Goal: Task Accomplishment & Management: Manage account settings

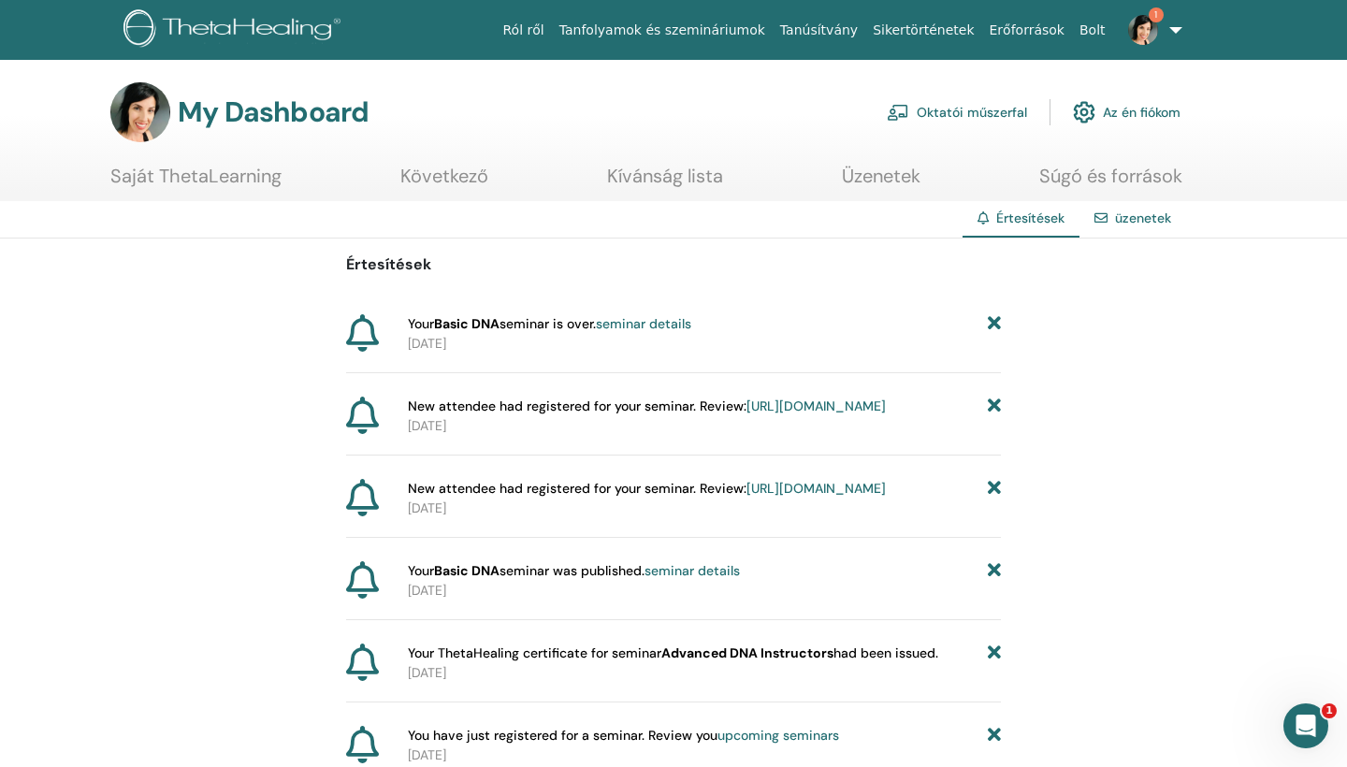
click at [1117, 219] on link "üzenetek" at bounding box center [1143, 218] width 56 height 17
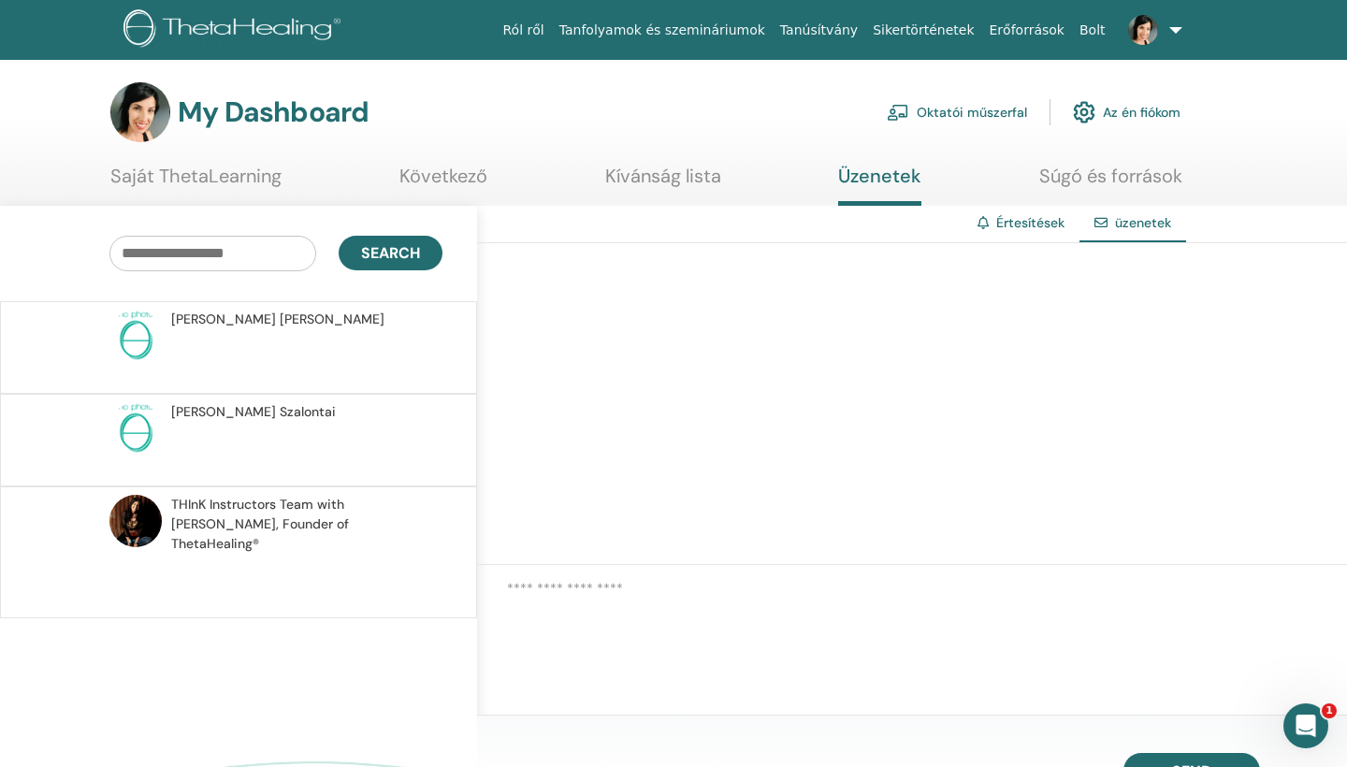
click at [232, 327] on span "[PERSON_NAME]" at bounding box center [277, 320] width 213 height 20
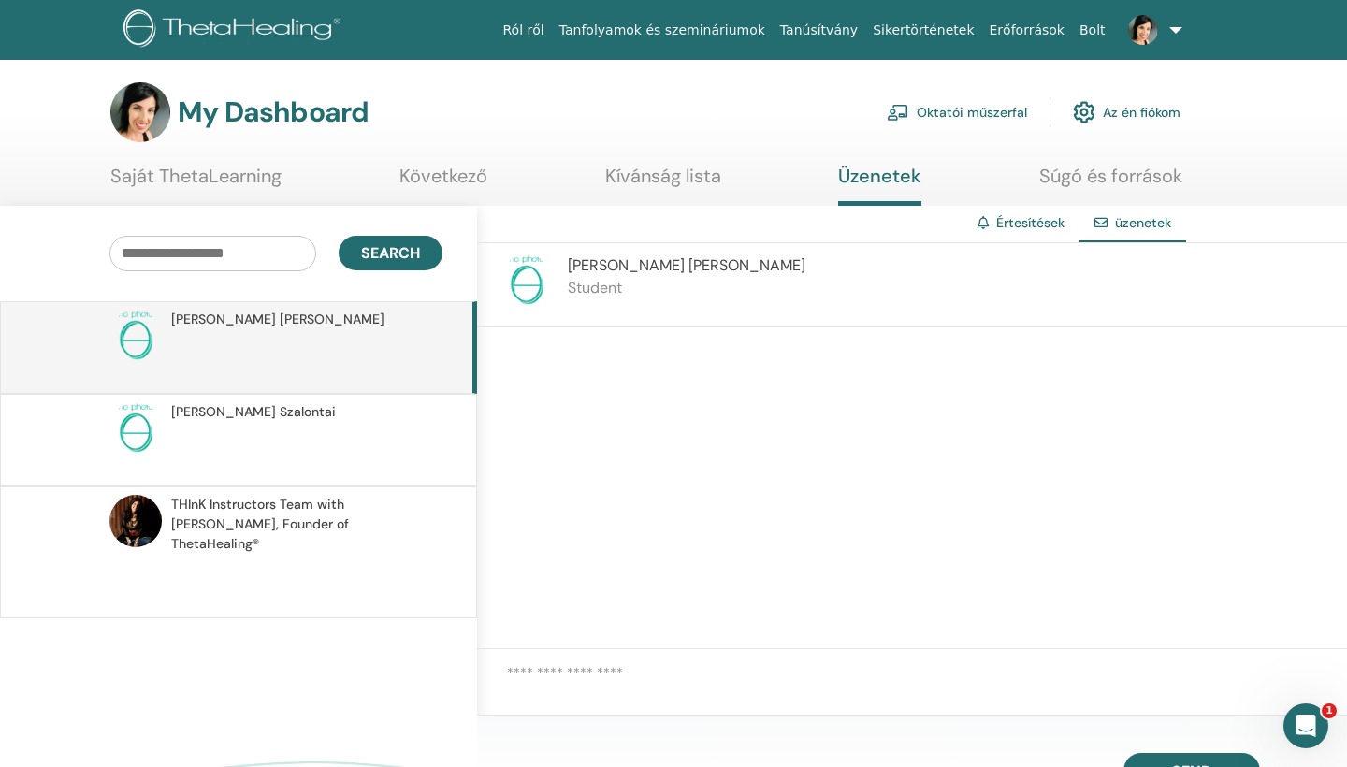
click at [218, 417] on span "Adrienn Szalontai" at bounding box center [253, 412] width 165 height 20
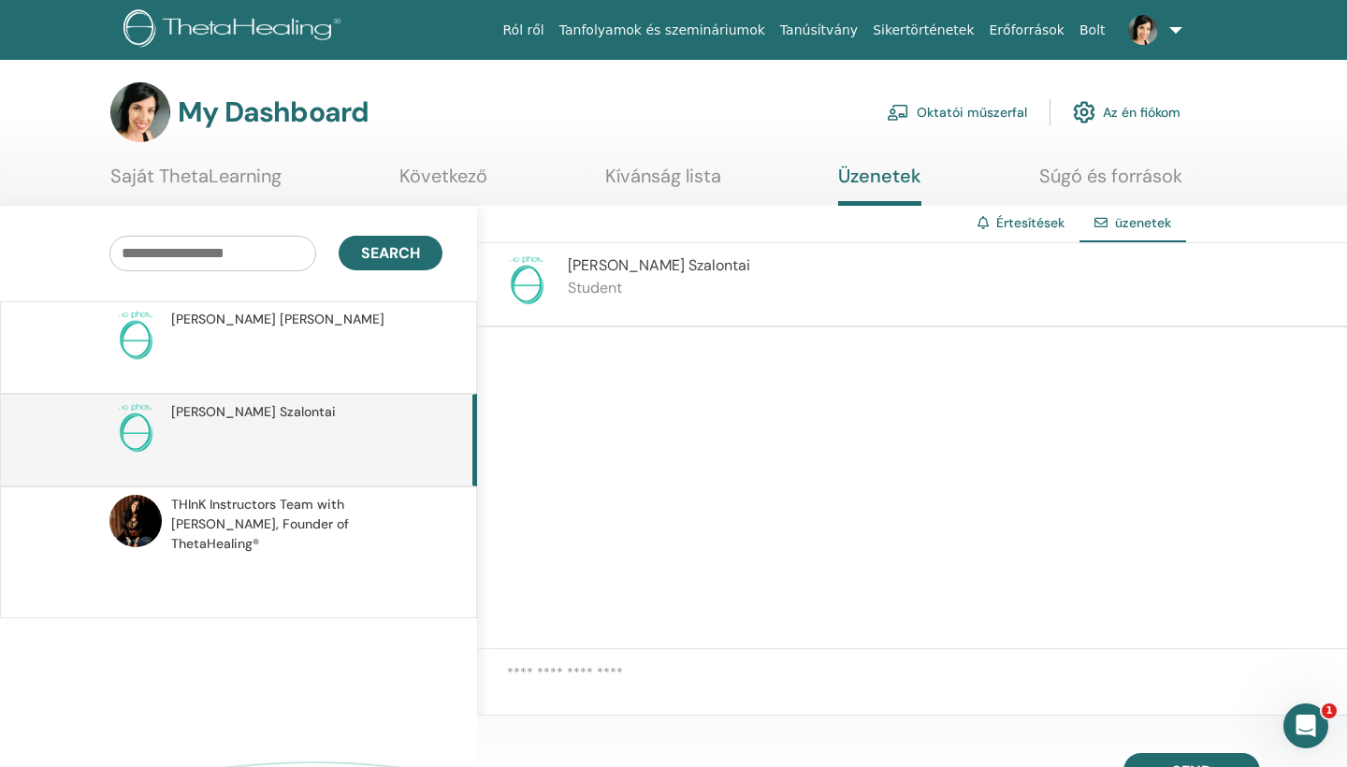
click at [206, 183] on link "Saját ThetaLearning" at bounding box center [195, 183] width 171 height 36
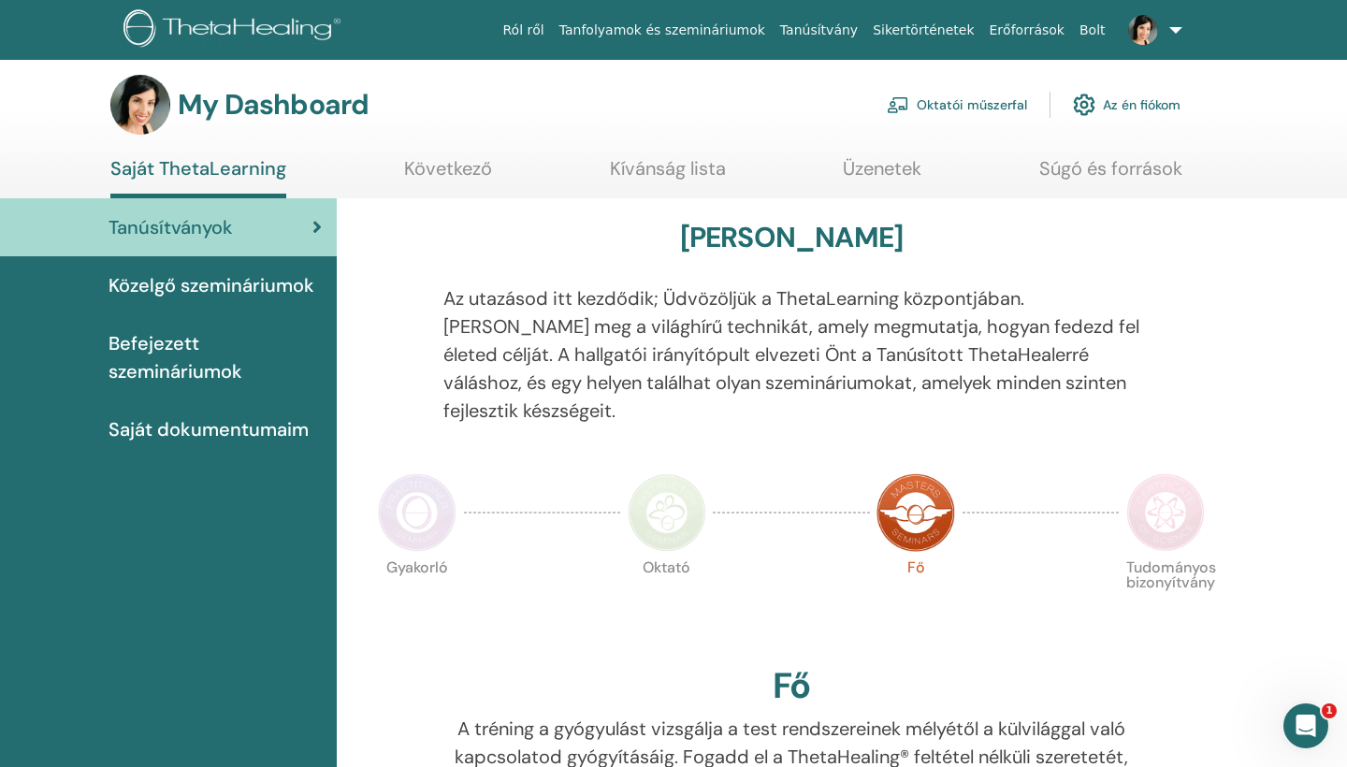
scroll to position [7, 0]
click at [202, 434] on span "Saját dokumentumaim" at bounding box center [208, 430] width 200 height 28
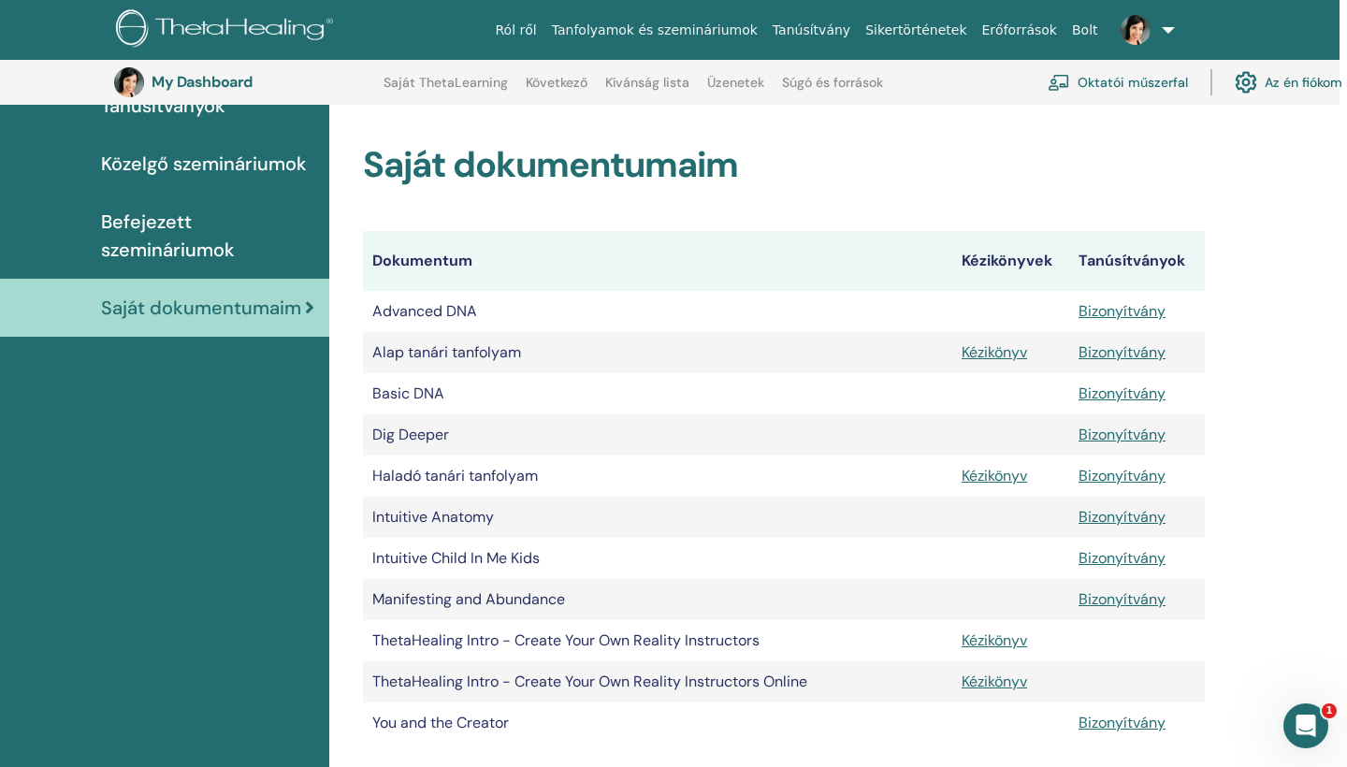
scroll to position [155, 7]
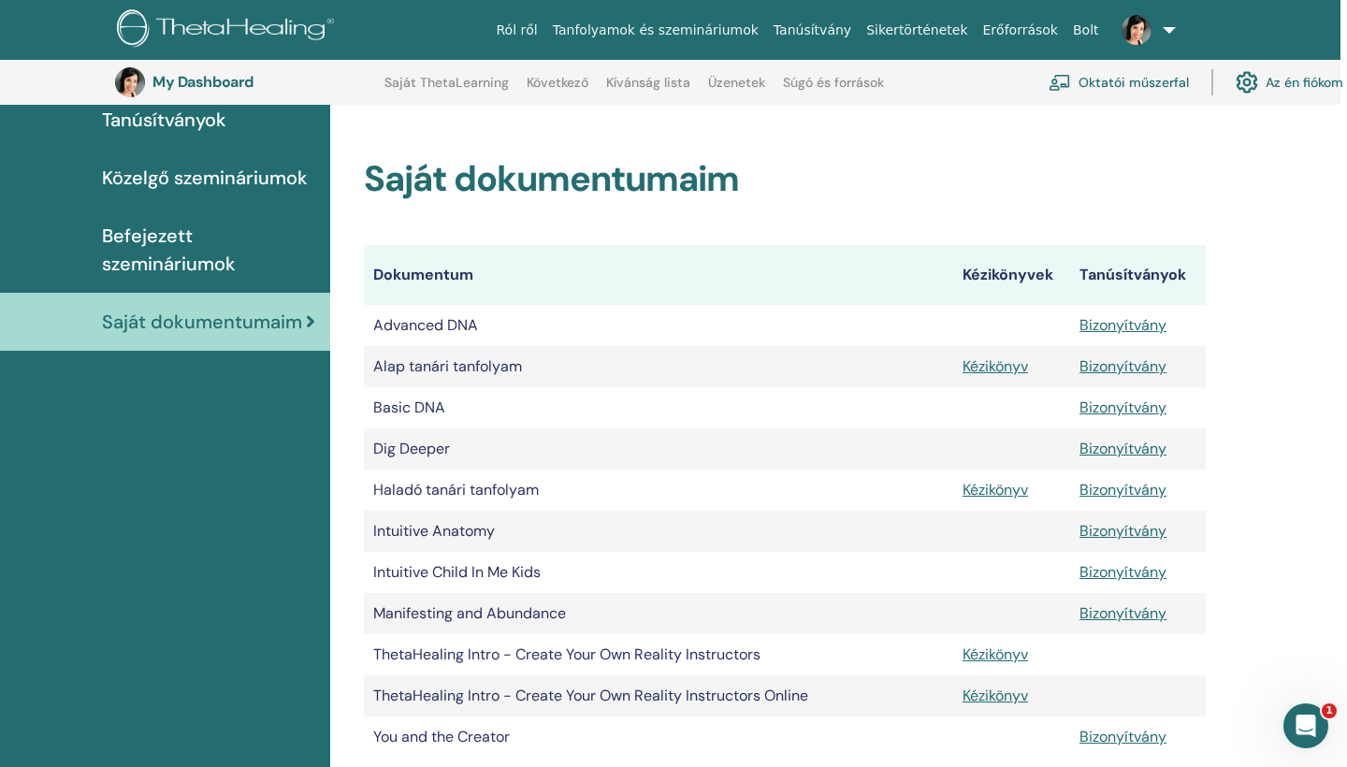
click at [142, 264] on span "Befejezett szemináriumok" at bounding box center [208, 250] width 213 height 56
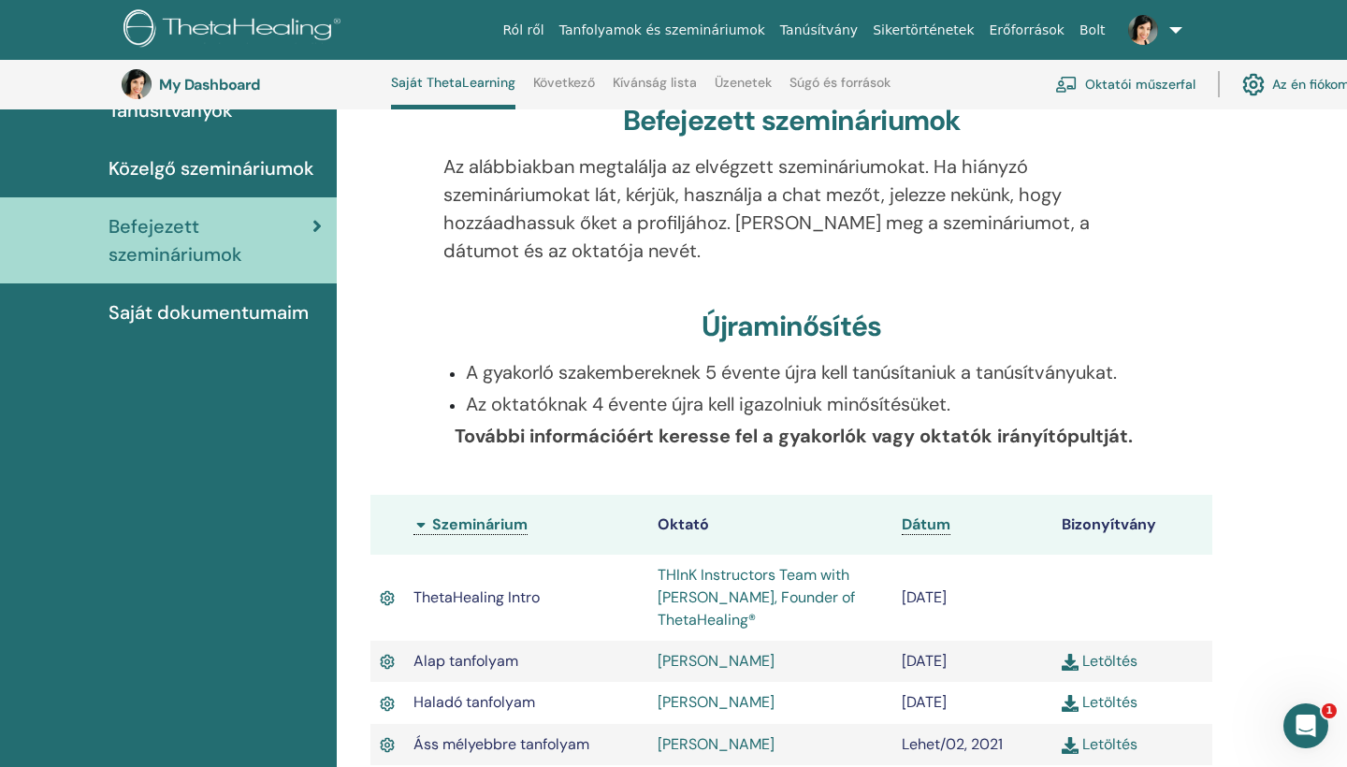
scroll to position [142, 0]
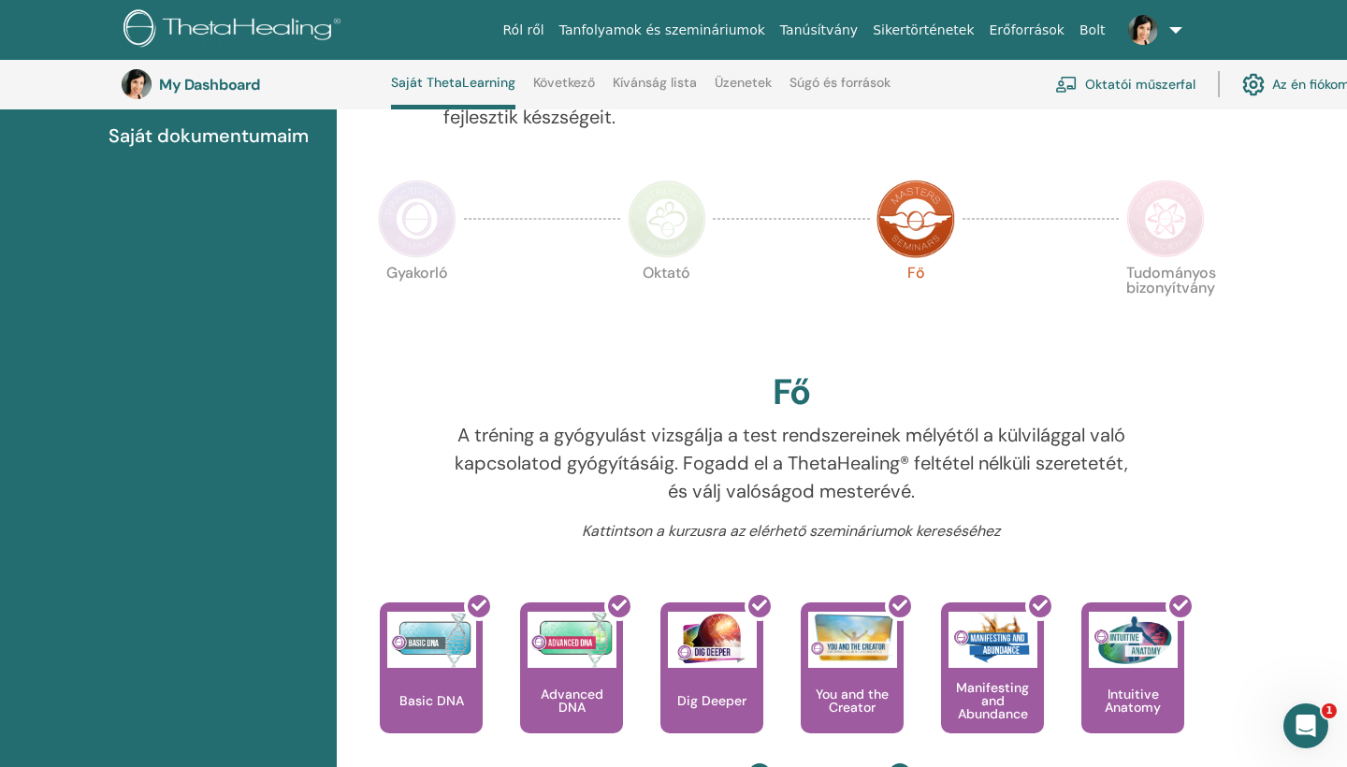
scroll to position [319, 0]
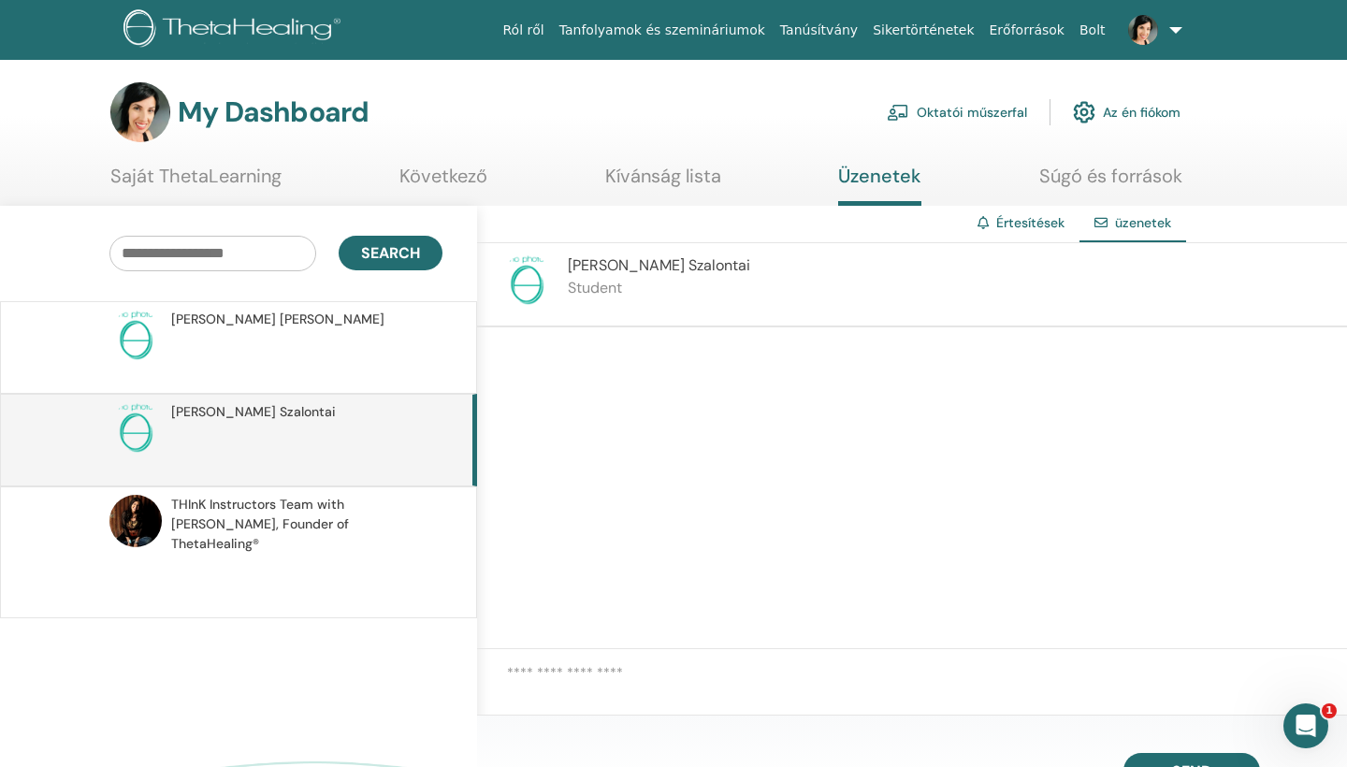
click at [364, 356] on p at bounding box center [306, 357] width 271 height 56
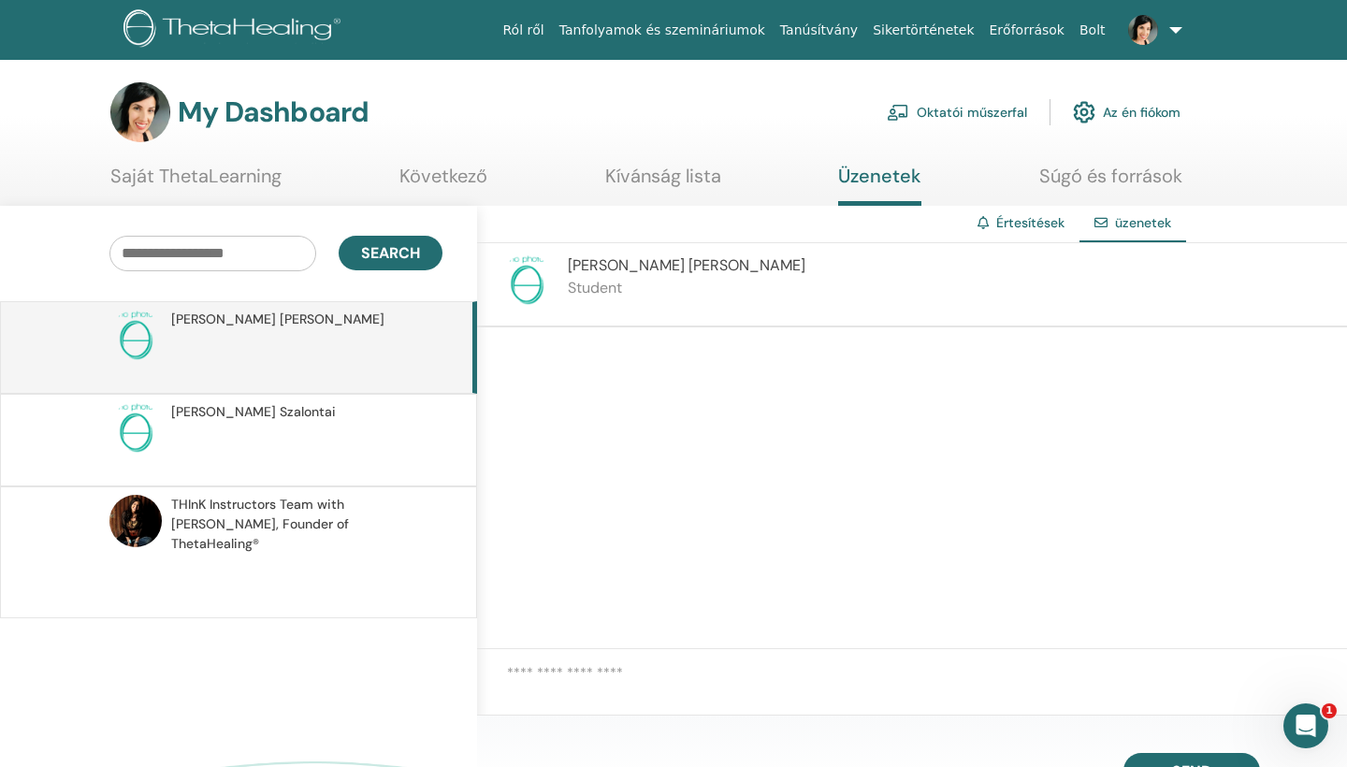
click at [1180, 26] on link at bounding box center [1151, 30] width 77 height 60
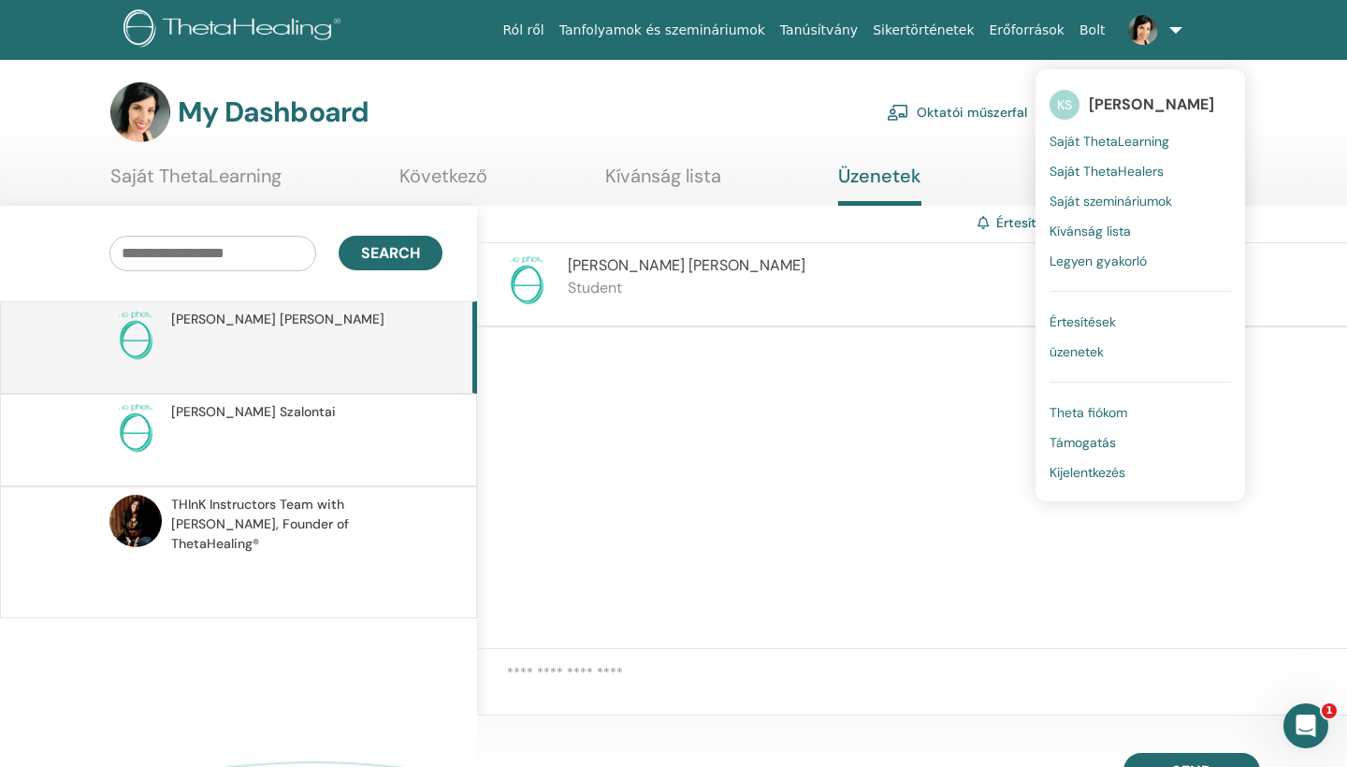
click at [1148, 202] on span "Saját szemináriumok" at bounding box center [1110, 201] width 123 height 17
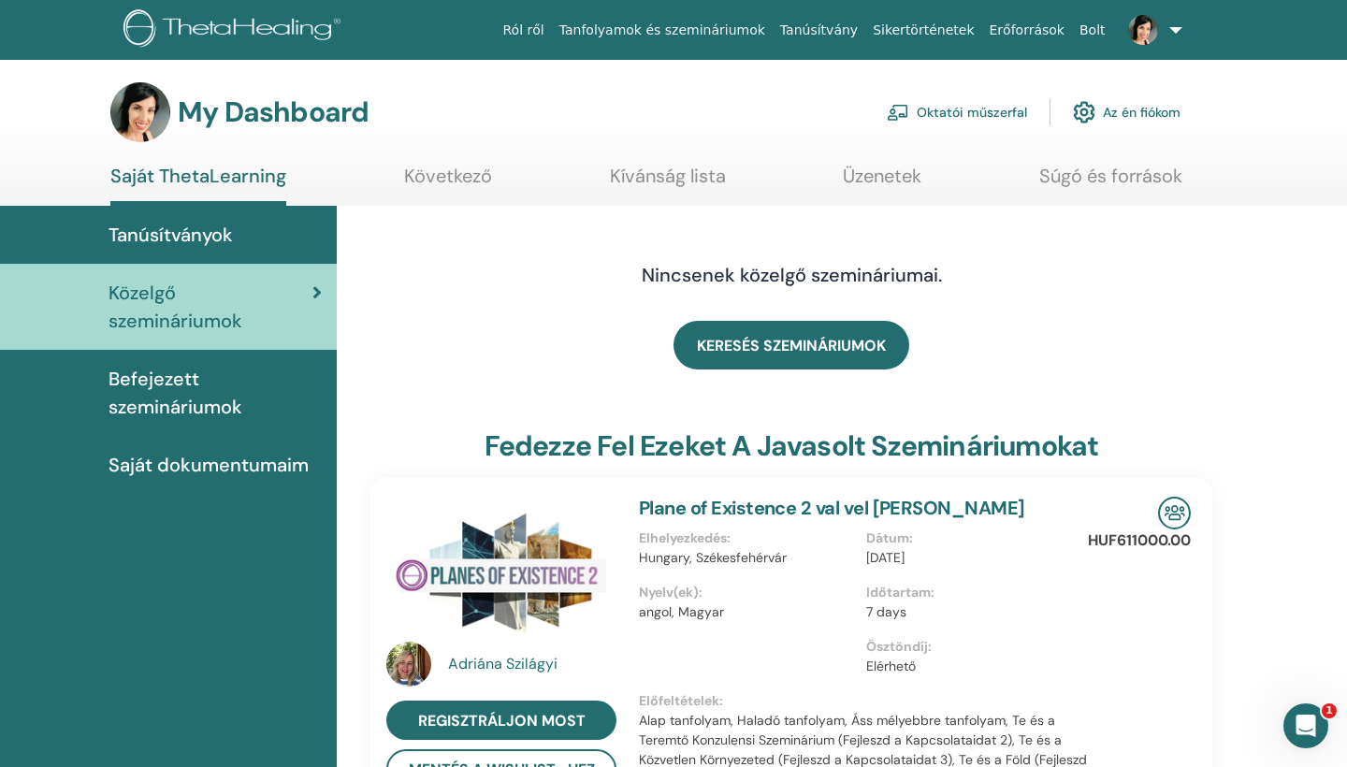
click at [434, 176] on link "Következő" at bounding box center [448, 183] width 88 height 36
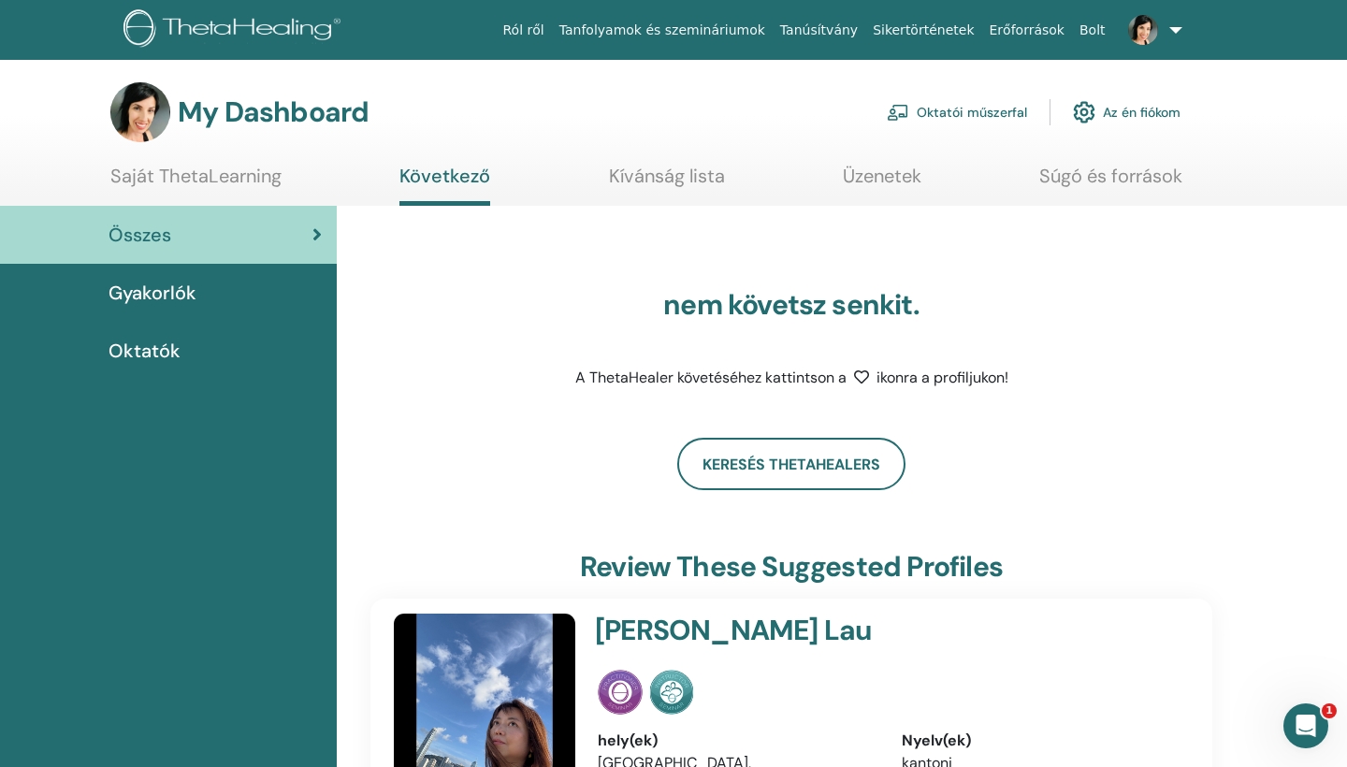
click at [230, 175] on link "Saját ThetaLearning" at bounding box center [195, 183] width 171 height 36
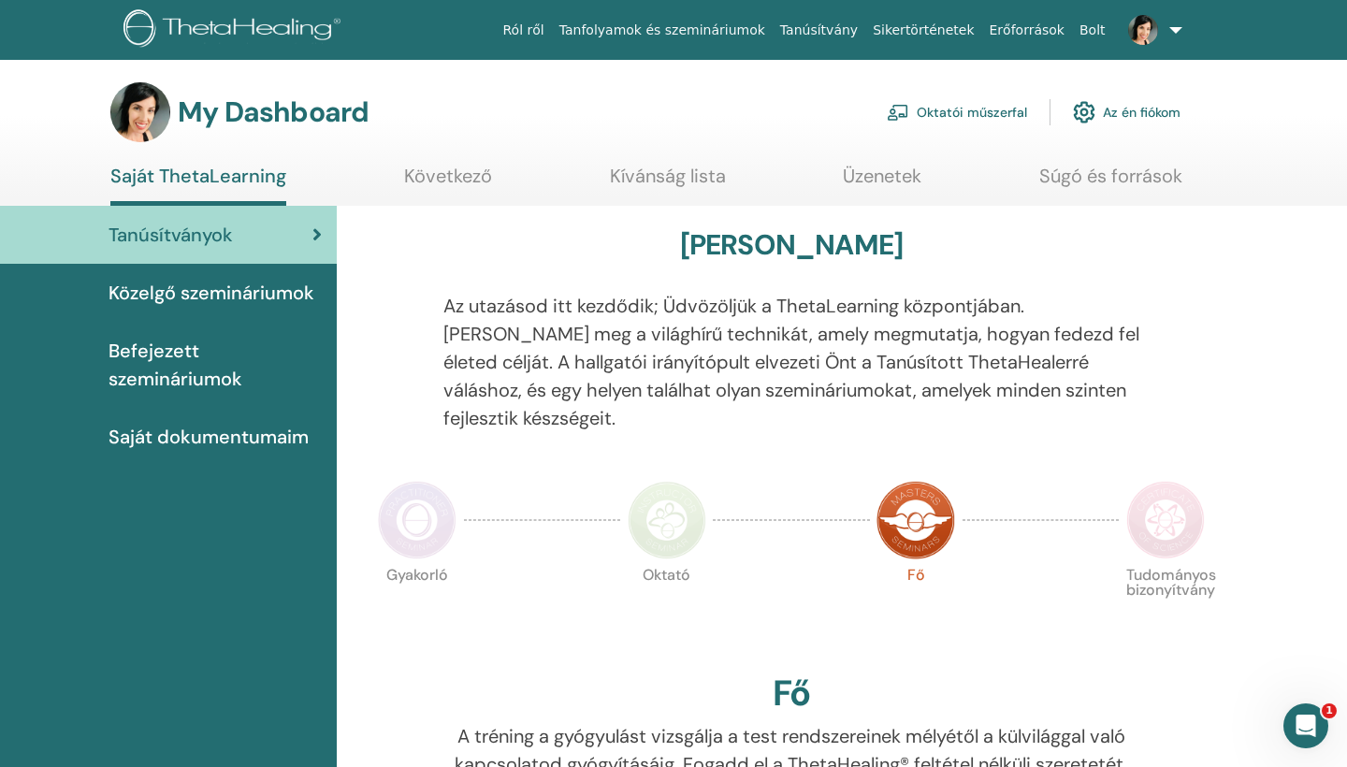
click at [1131, 115] on link "Az én fiókom" at bounding box center [1127, 112] width 108 height 41
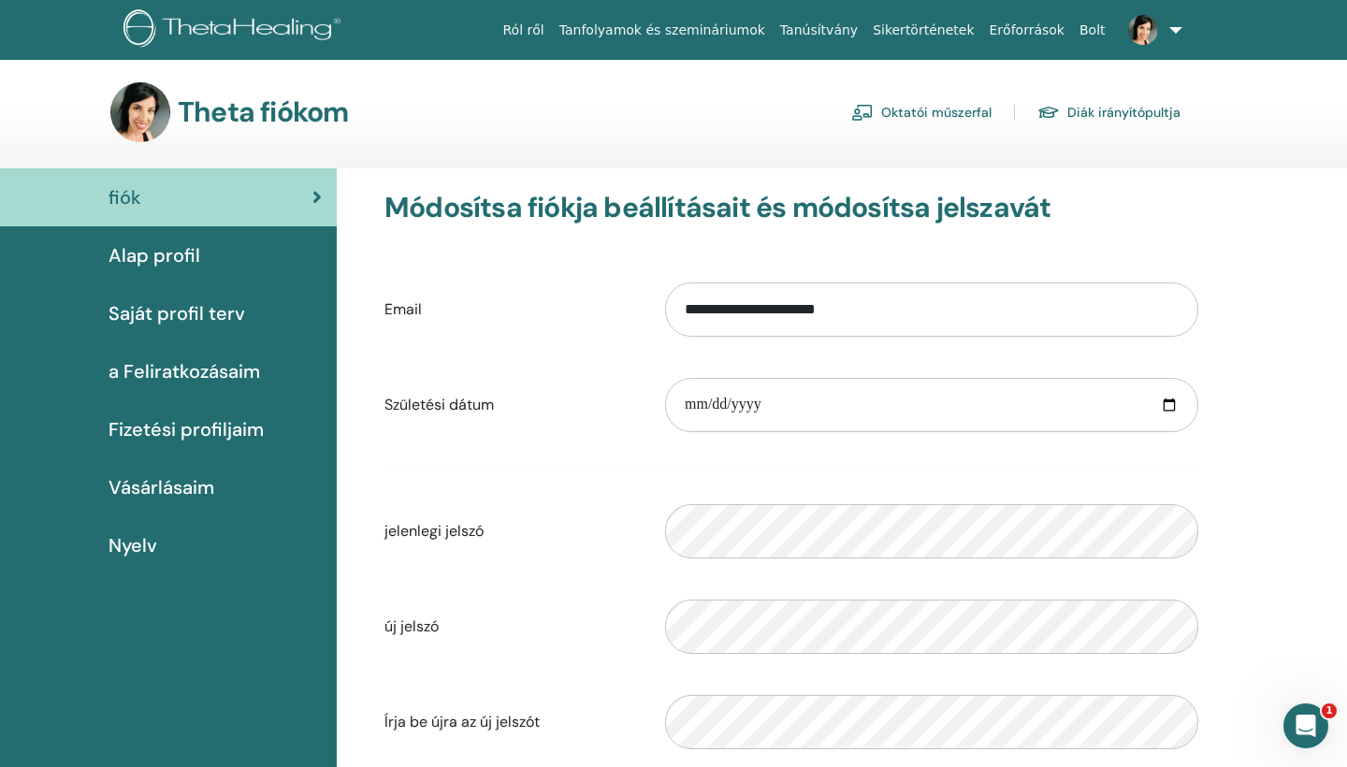
click at [1176, 25] on link at bounding box center [1151, 30] width 77 height 60
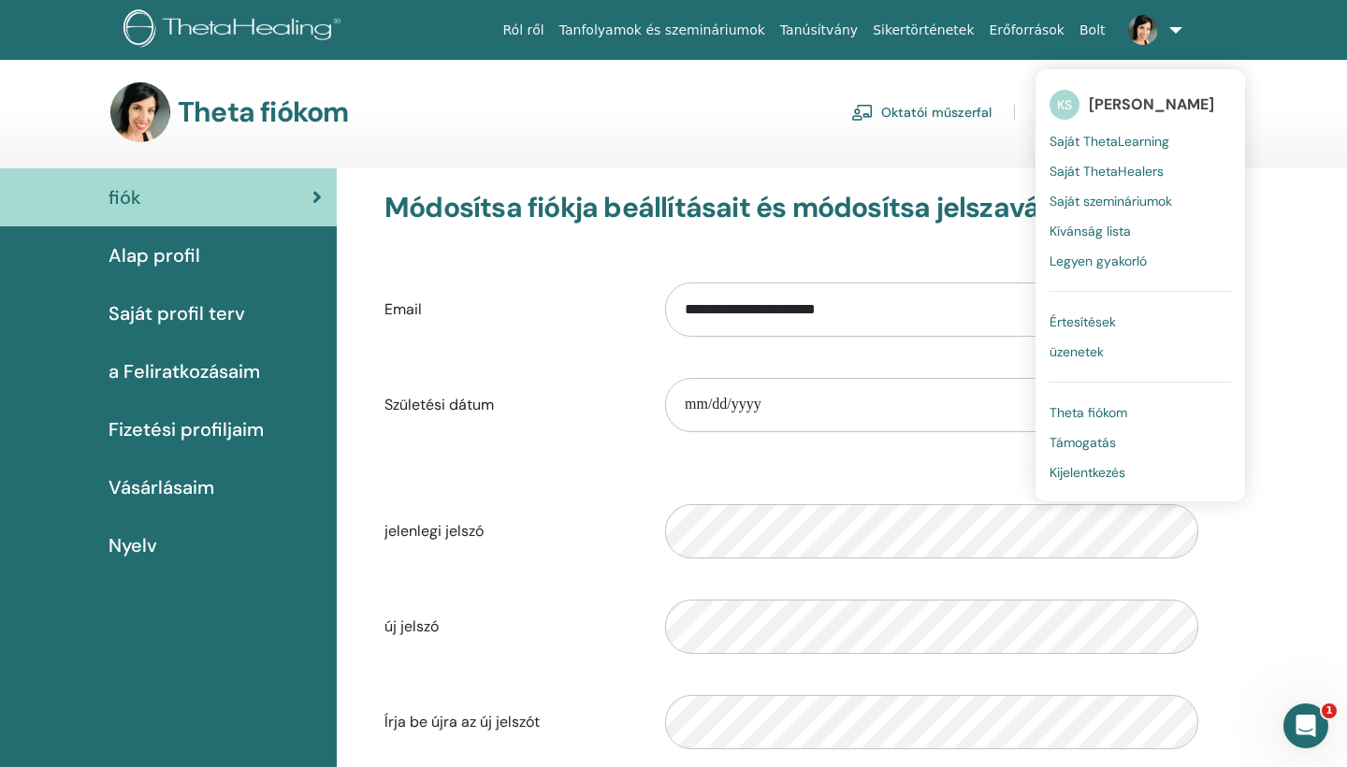
click at [1108, 170] on span "Saját ThetaHealers" at bounding box center [1106, 171] width 114 height 17
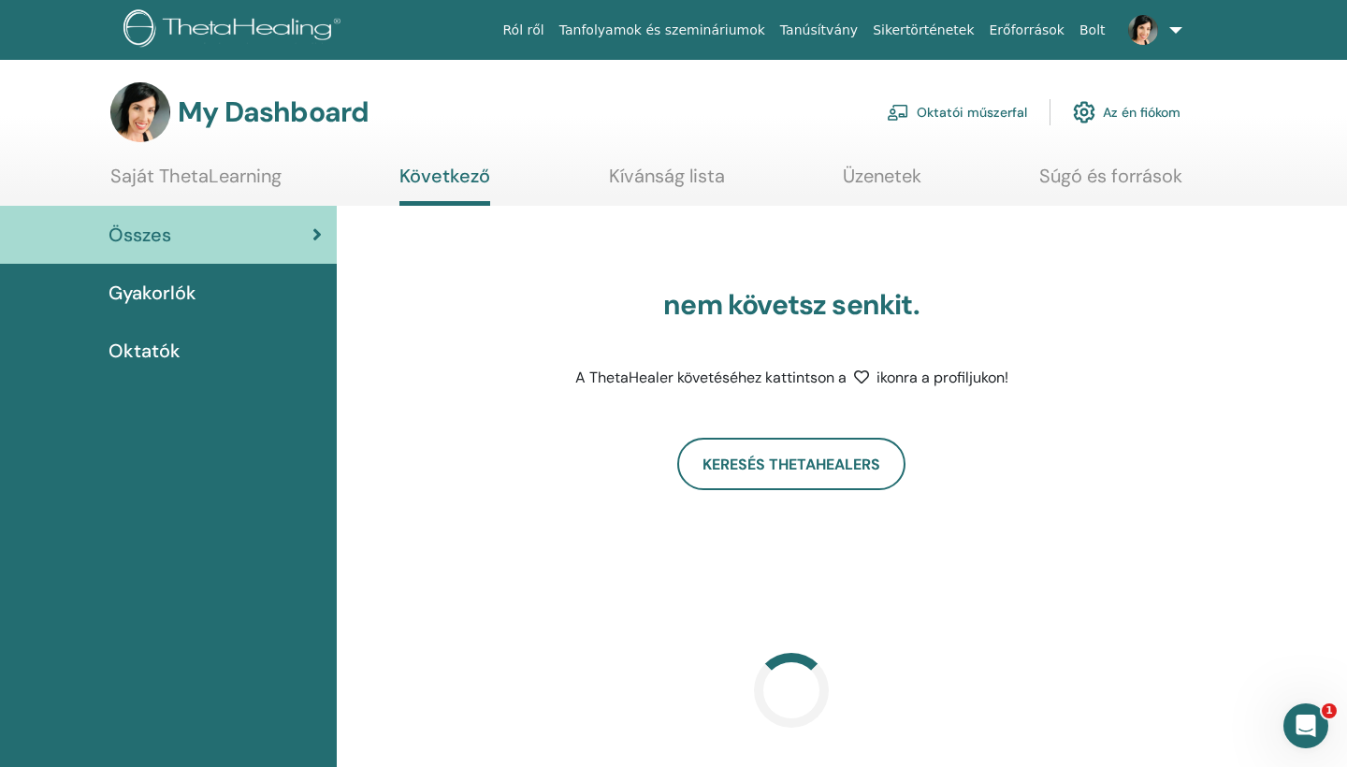
click at [1176, 24] on link at bounding box center [1151, 30] width 77 height 60
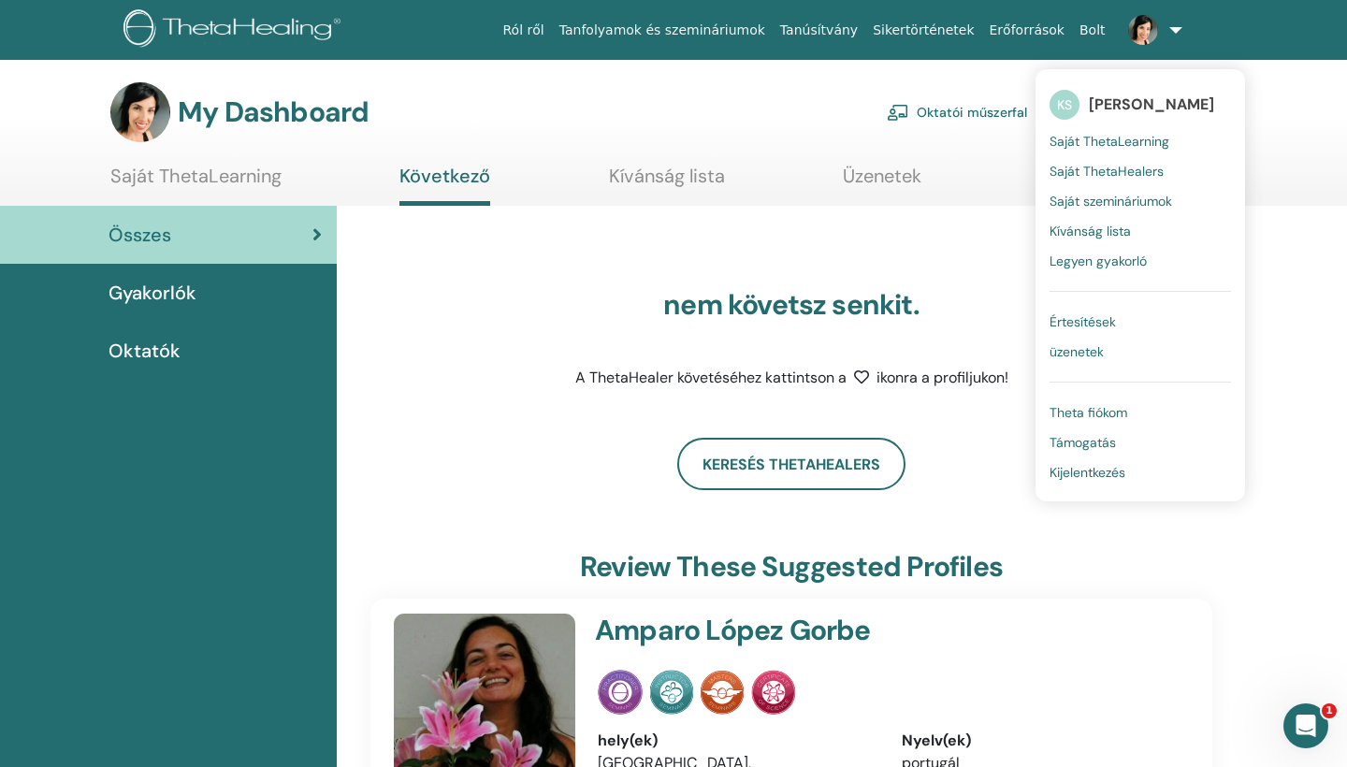
click at [1151, 142] on span "Saját ThetaLearning" at bounding box center [1109, 141] width 120 height 17
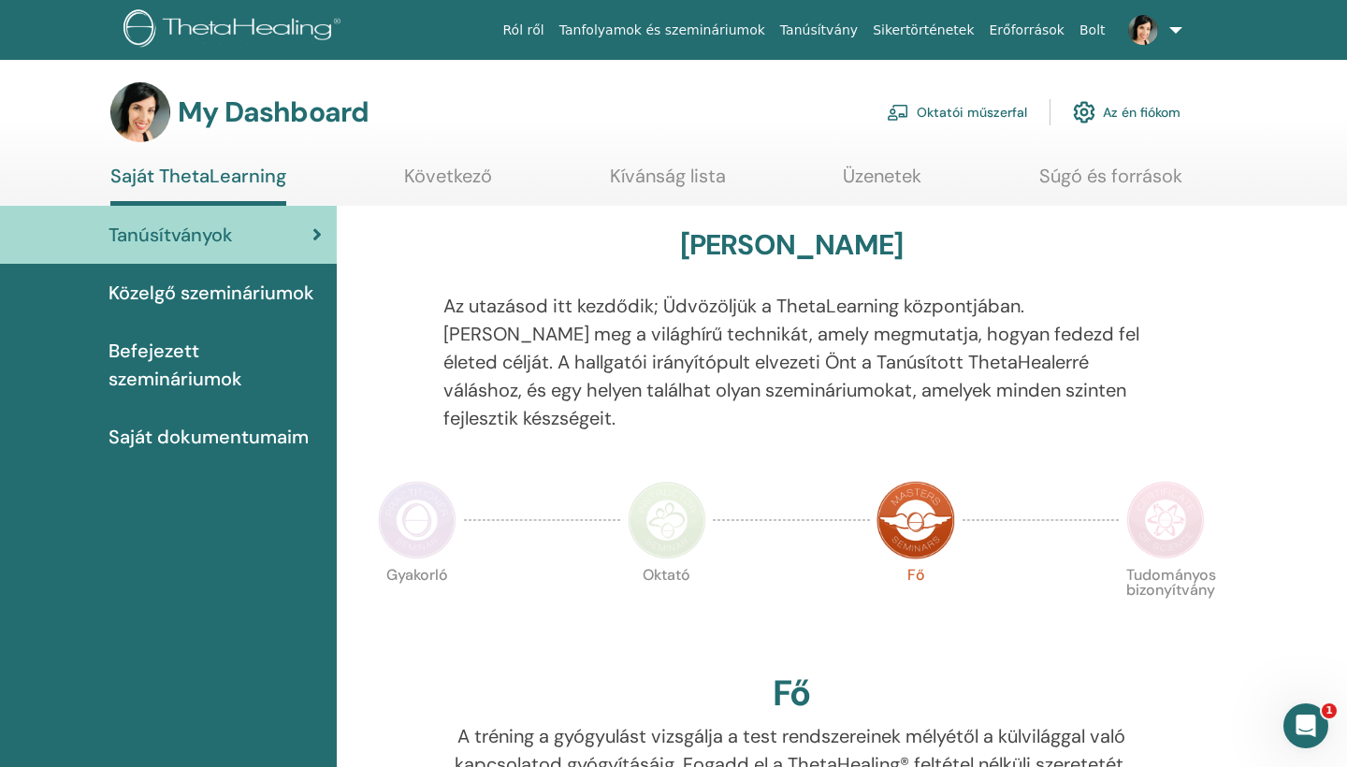
click at [1177, 25] on link at bounding box center [1151, 30] width 77 height 60
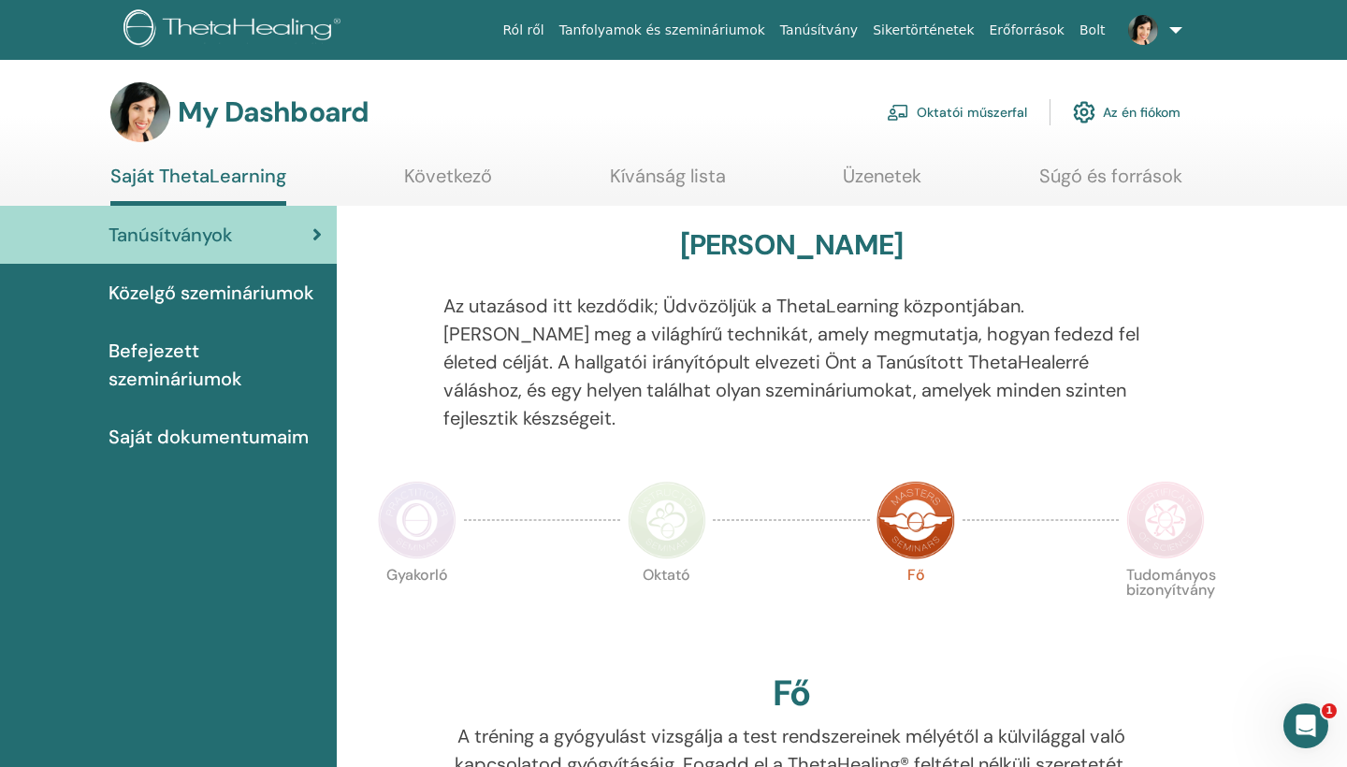
click at [1172, 33] on link at bounding box center [1151, 30] width 77 height 60
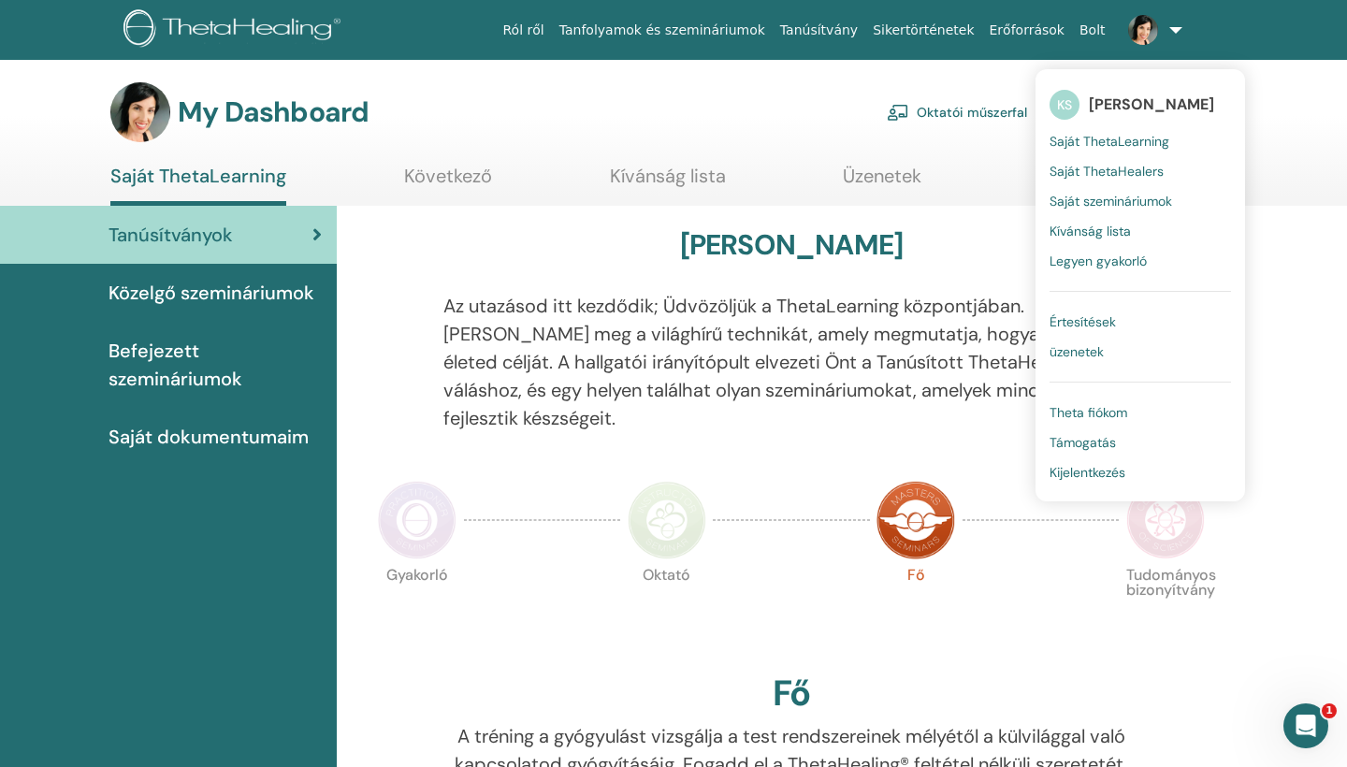
click at [1340, 188] on section "My Dashboard Oktatói műszerfal Az én fiókom Saját ThetaLearning Következő Kíván…" at bounding box center [673, 143] width 1347 height 123
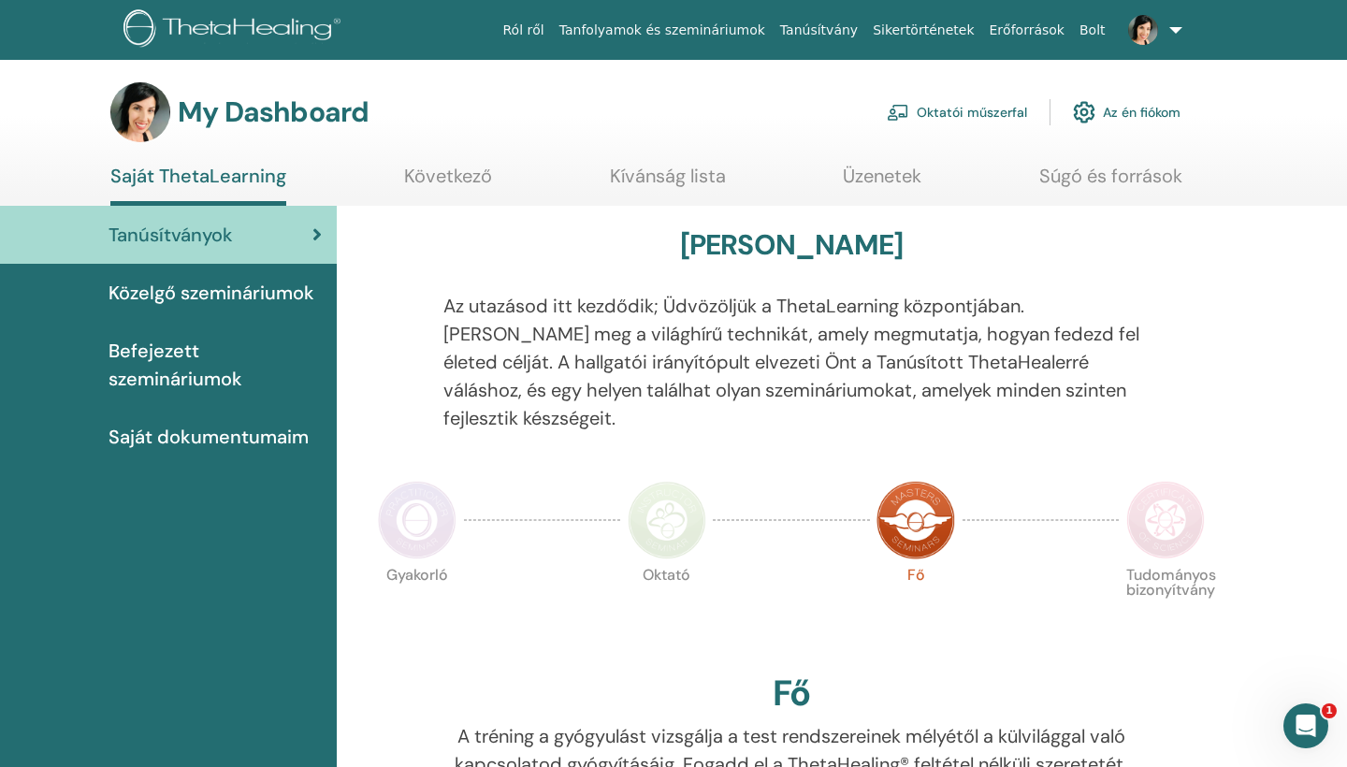
click at [164, 366] on span "Befejezett szemináriumok" at bounding box center [214, 365] width 213 height 56
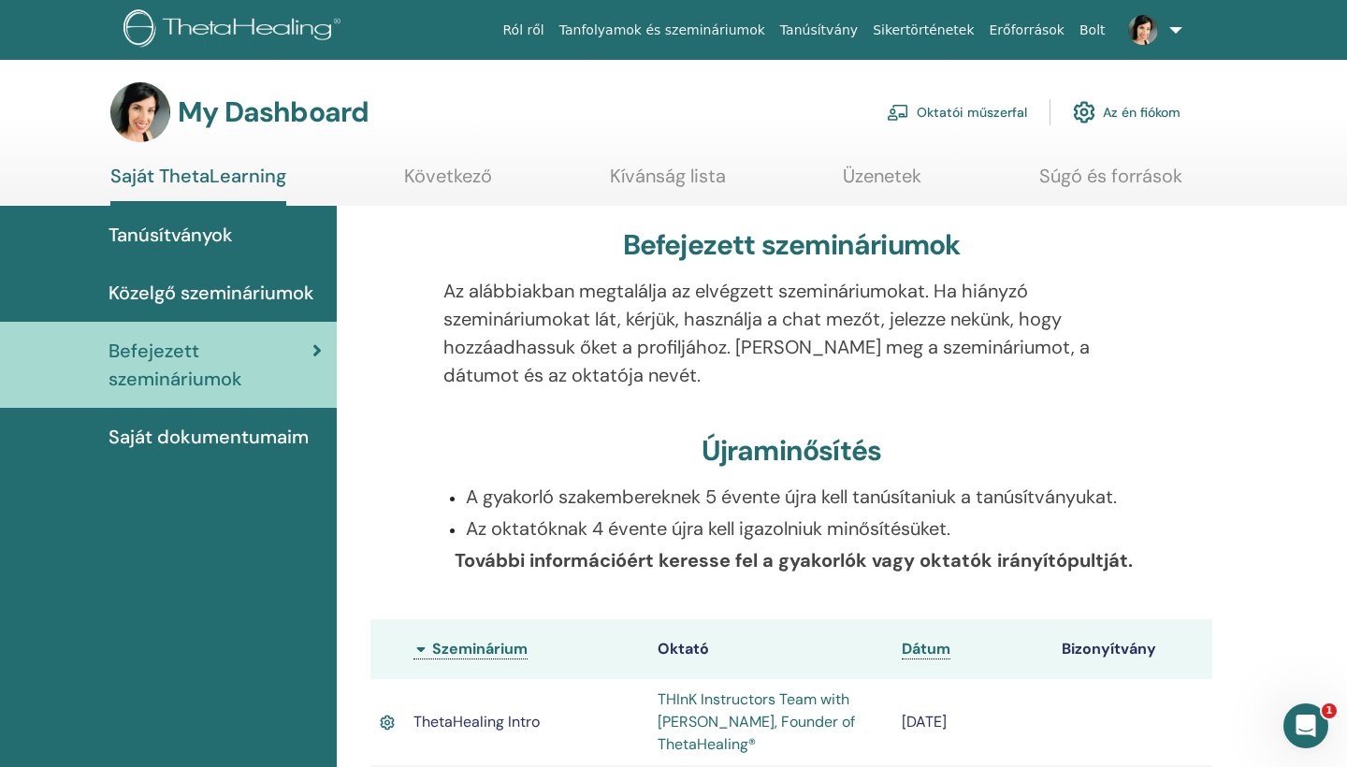
click at [205, 238] on span "Tanúsítványok" at bounding box center [170, 235] width 124 height 28
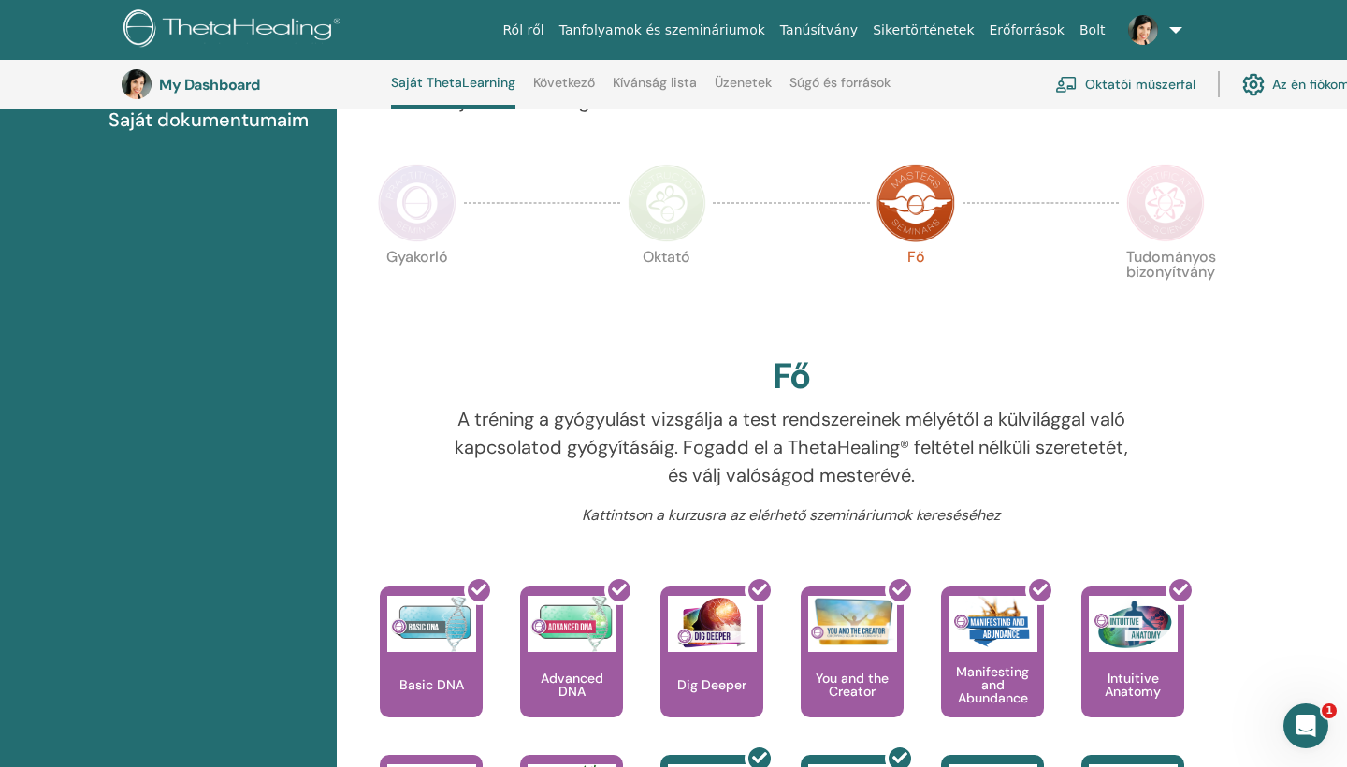
scroll to position [218, 0]
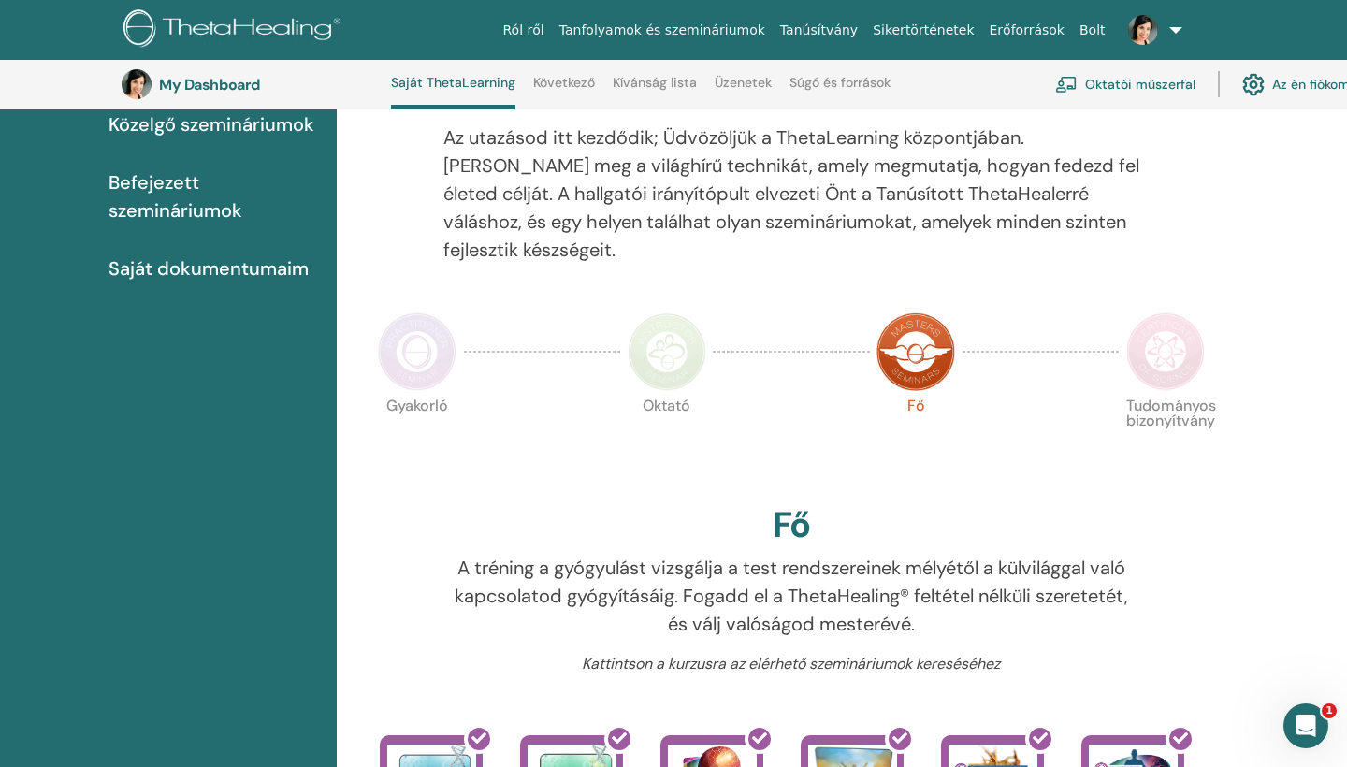
click at [253, 265] on span "Saját dokumentumaim" at bounding box center [208, 268] width 200 height 28
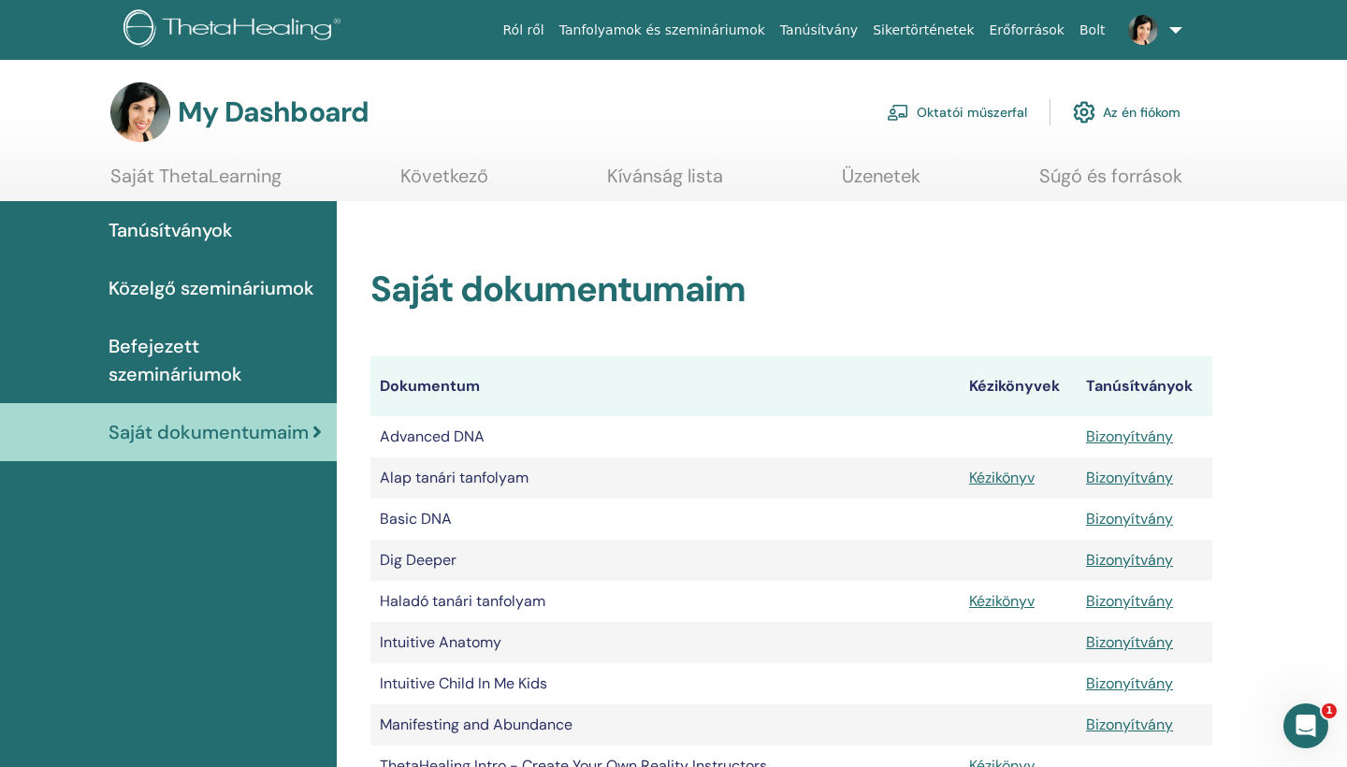
click at [988, 112] on link "Oktatói műszerfal" at bounding box center [957, 112] width 140 height 41
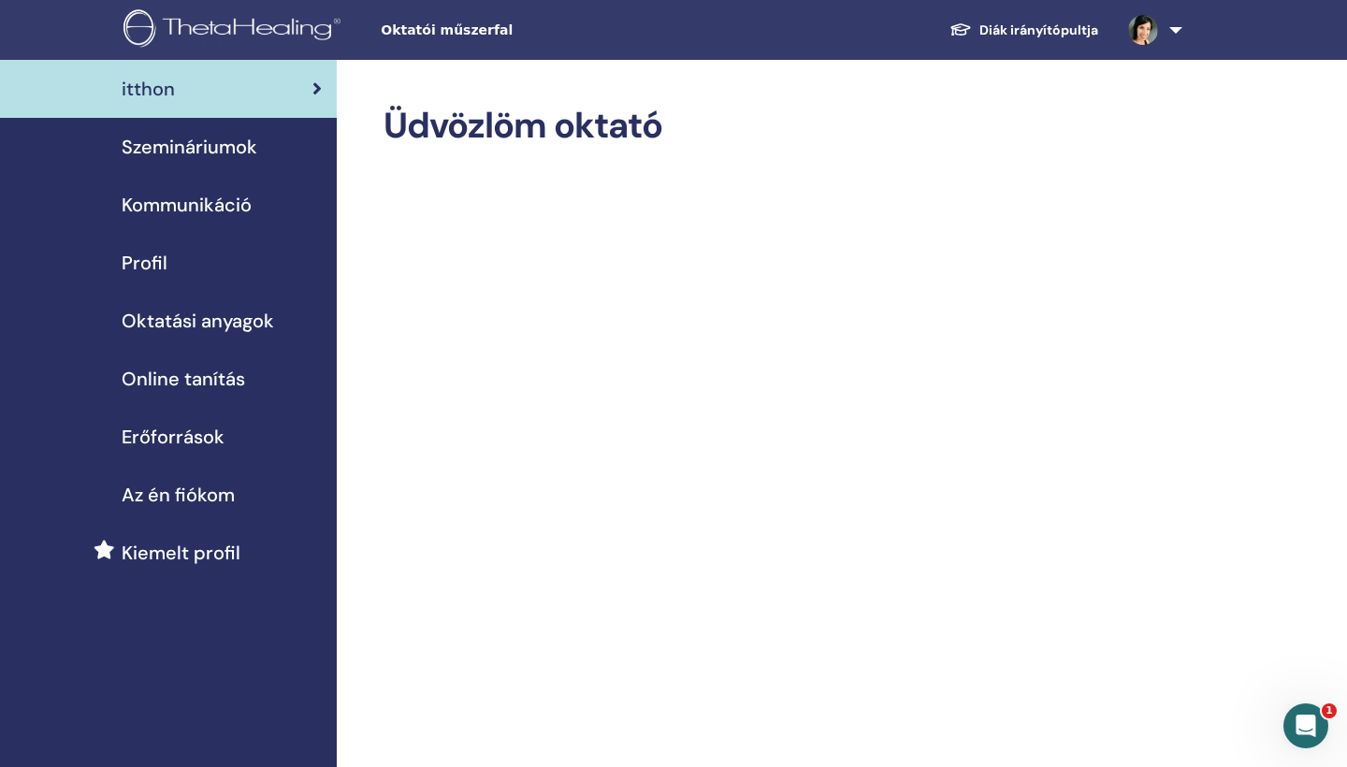
click at [195, 439] on span "Erőforrások" at bounding box center [173, 437] width 103 height 28
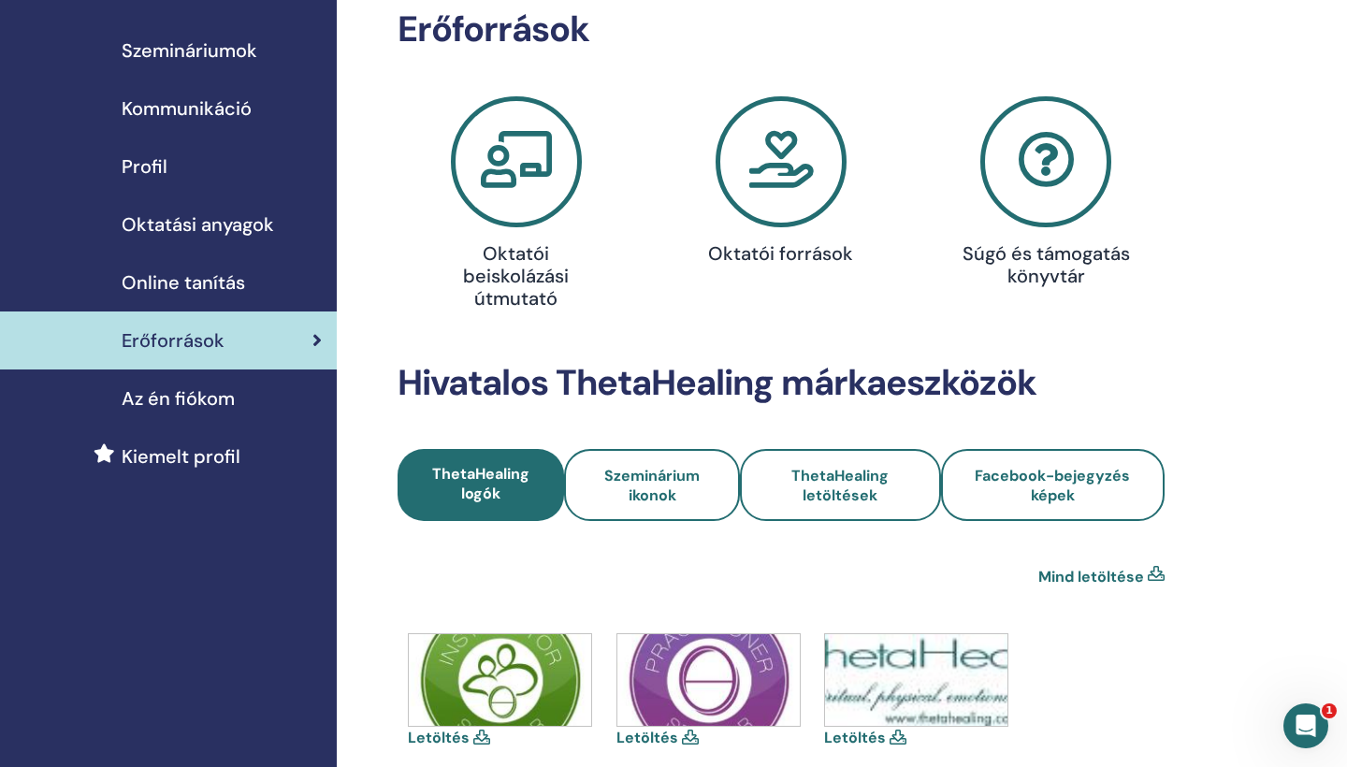
scroll to position [107, 0]
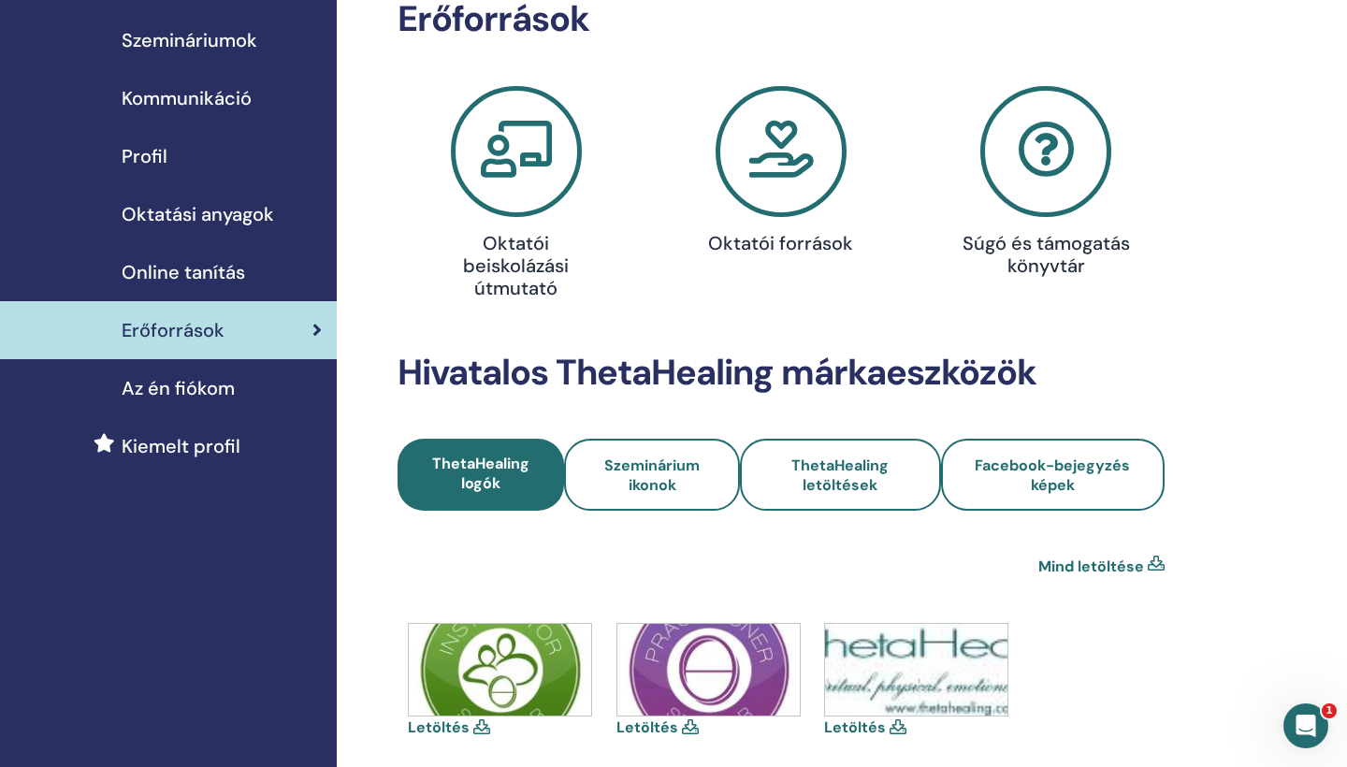
click at [159, 451] on span "Kiemelt profil" at bounding box center [181, 446] width 119 height 28
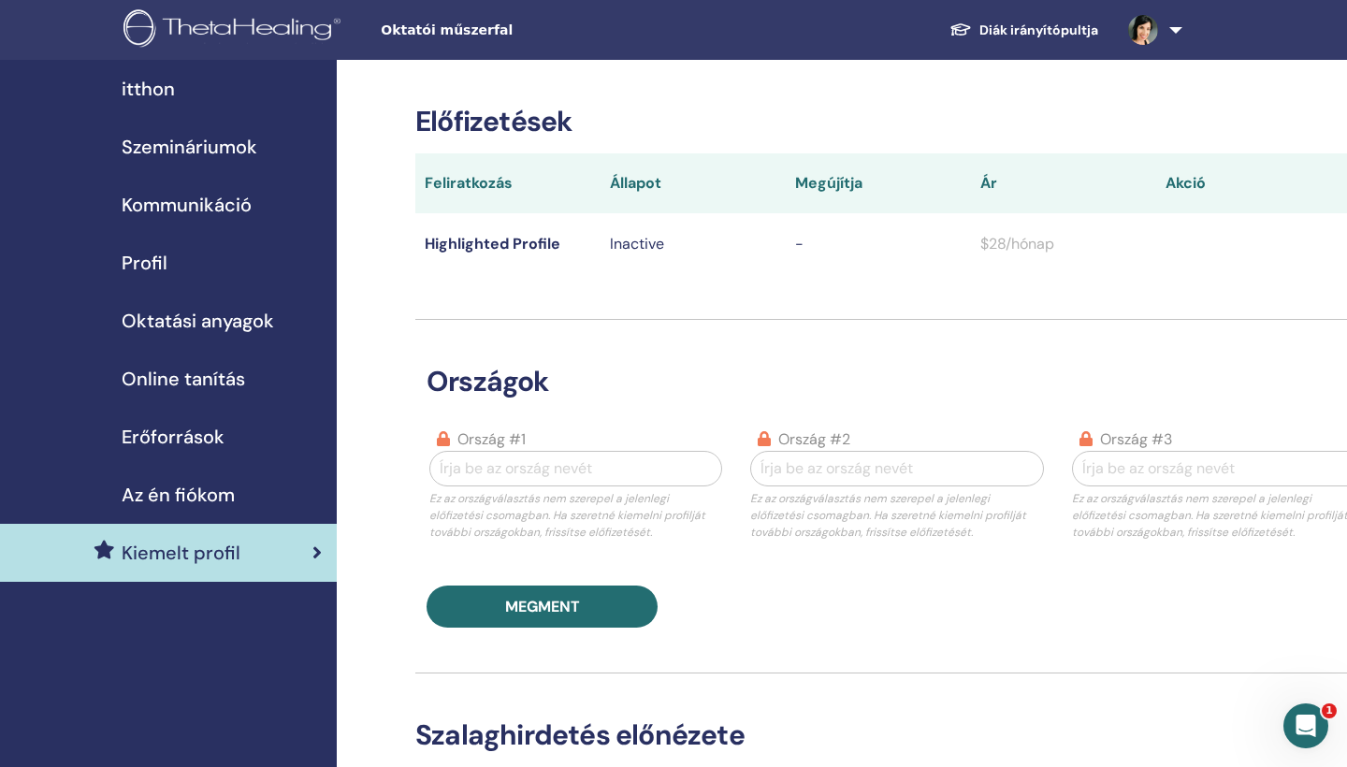
click at [210, 382] on span "Online tanítás" at bounding box center [183, 379] width 123 height 28
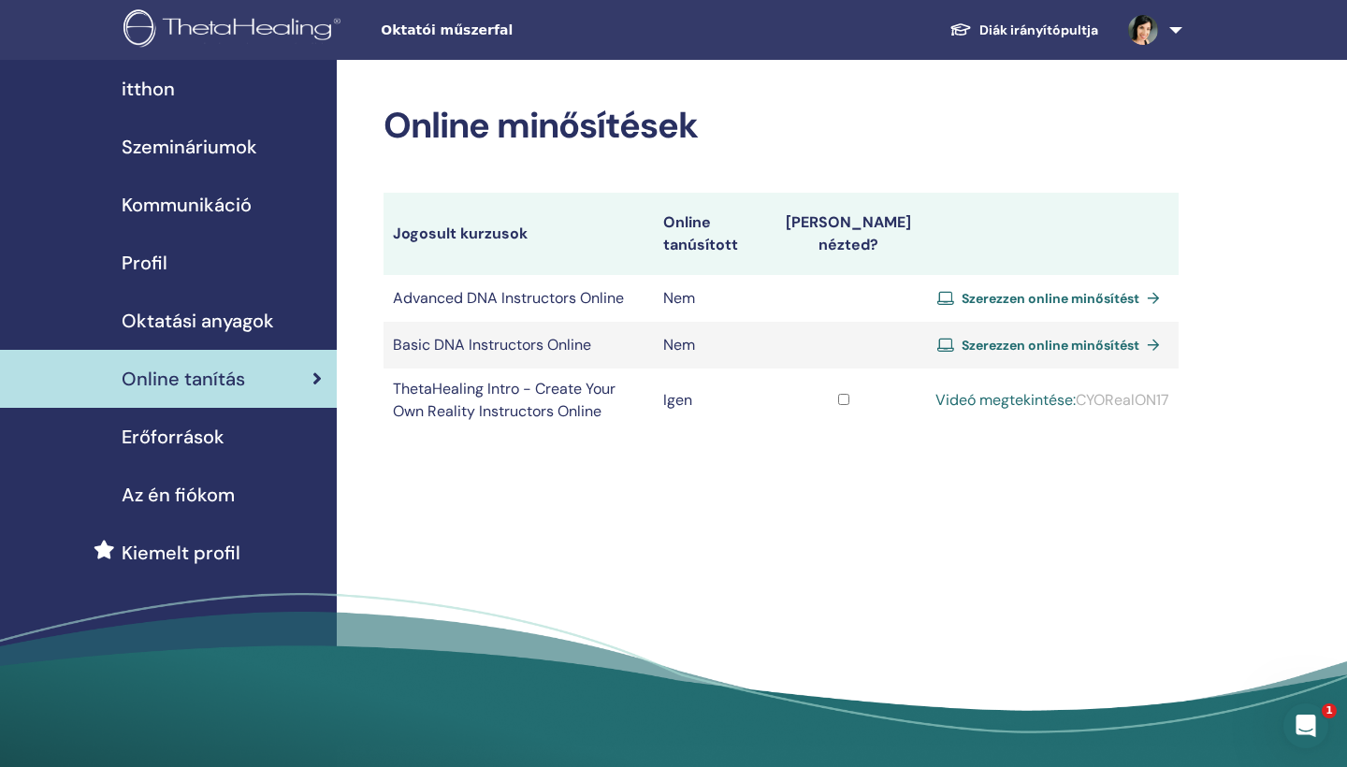
click at [232, 325] on span "Oktatási anyagok" at bounding box center [198, 321] width 152 height 28
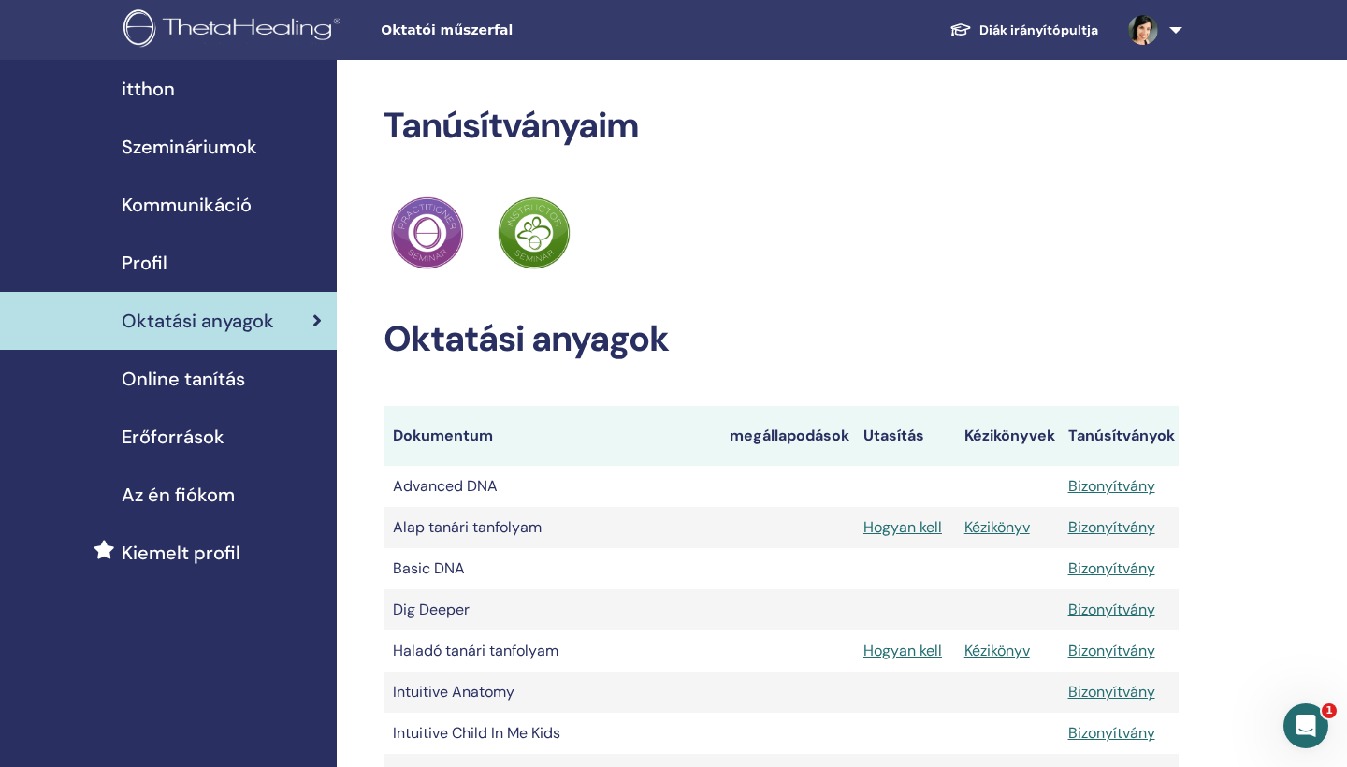
click at [175, 499] on span "Az én fiókom" at bounding box center [178, 495] width 113 height 28
click at [191, 147] on span "Szemináriumok" at bounding box center [190, 147] width 136 height 28
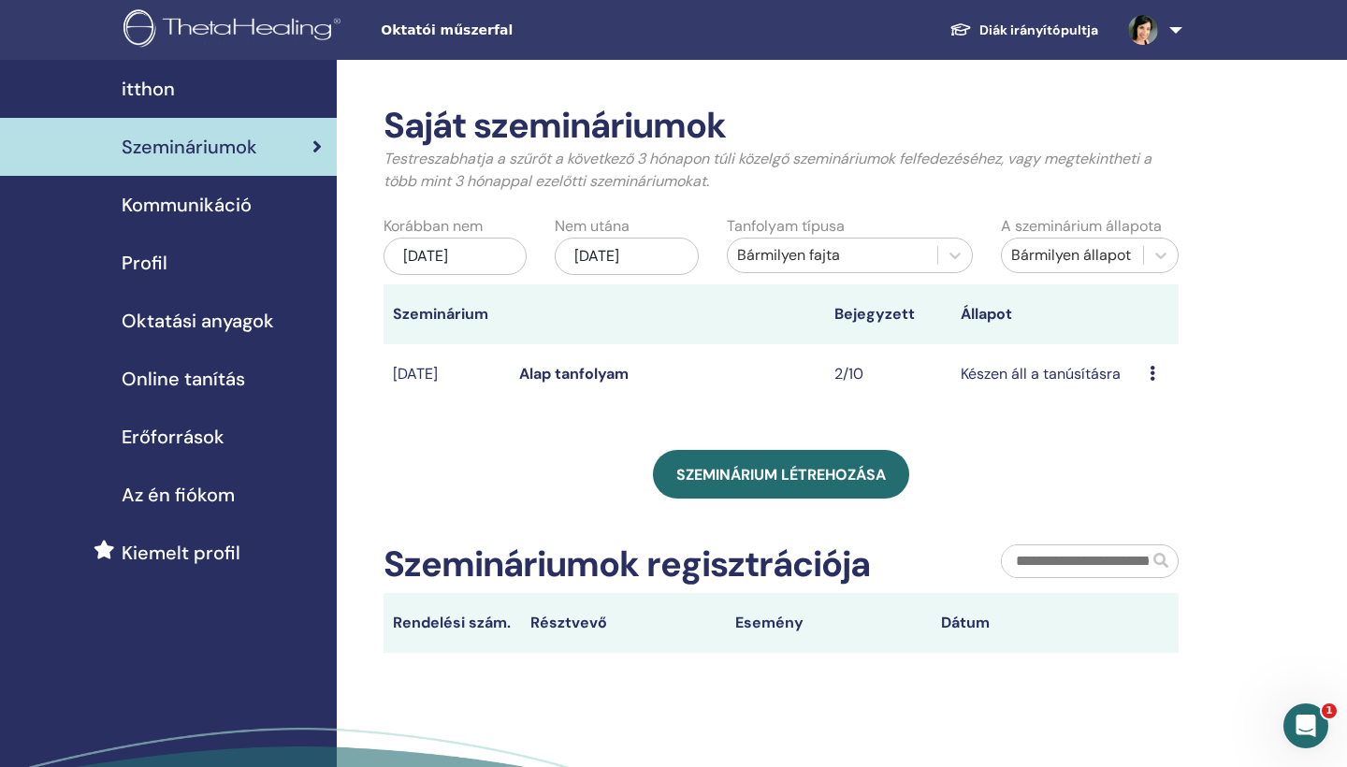
click at [1152, 376] on icon at bounding box center [1152, 373] width 6 height 15
click at [609, 370] on link "Alap tanfolyam" at bounding box center [573, 374] width 109 height 20
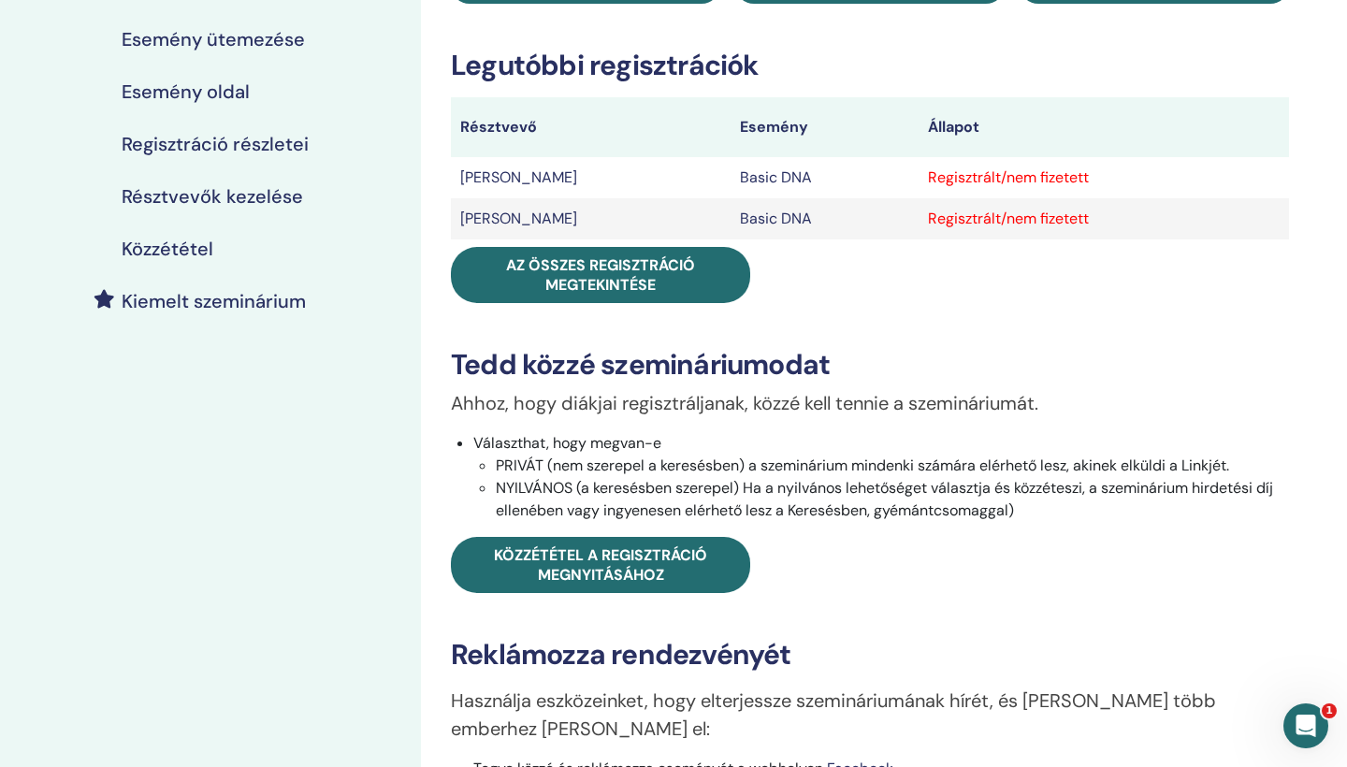
scroll to position [259, 0]
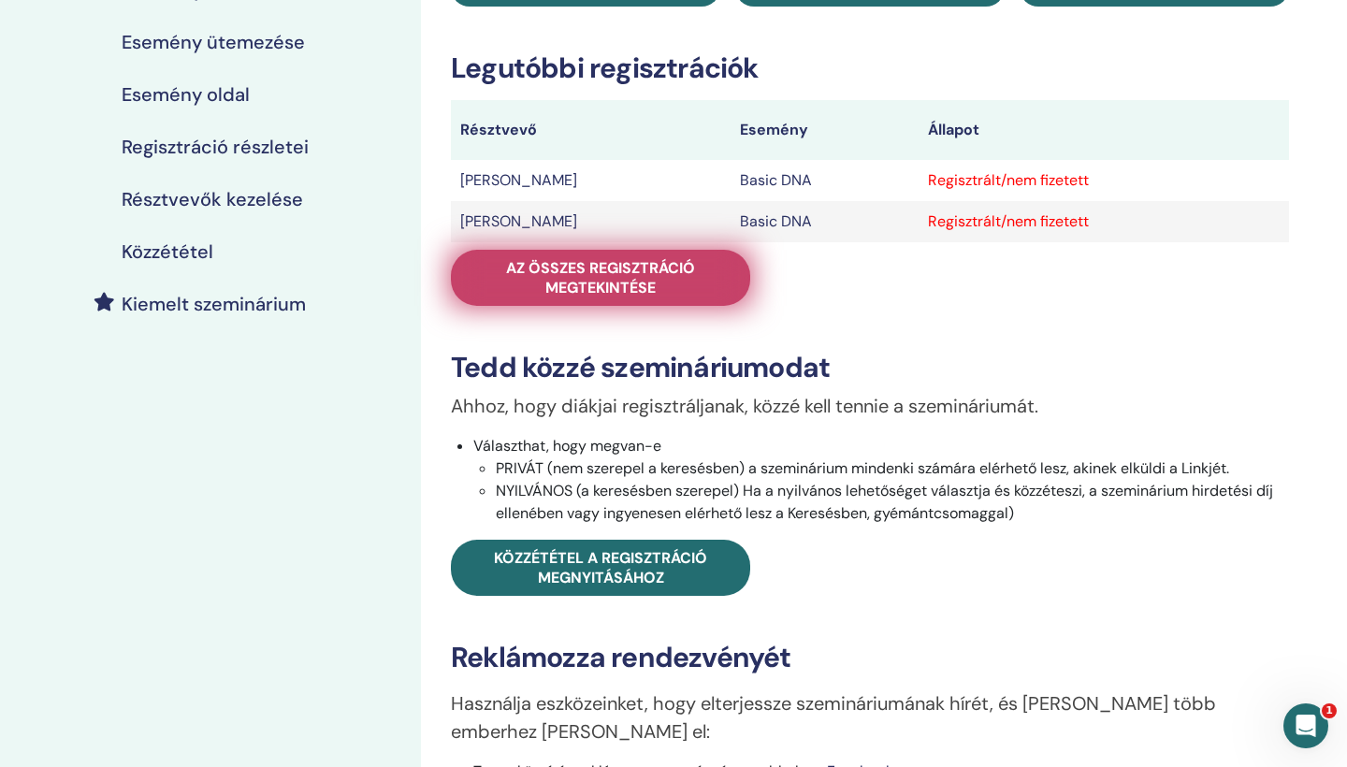
click at [597, 290] on span "Az összes regisztráció megtekintése" at bounding box center [600, 277] width 253 height 39
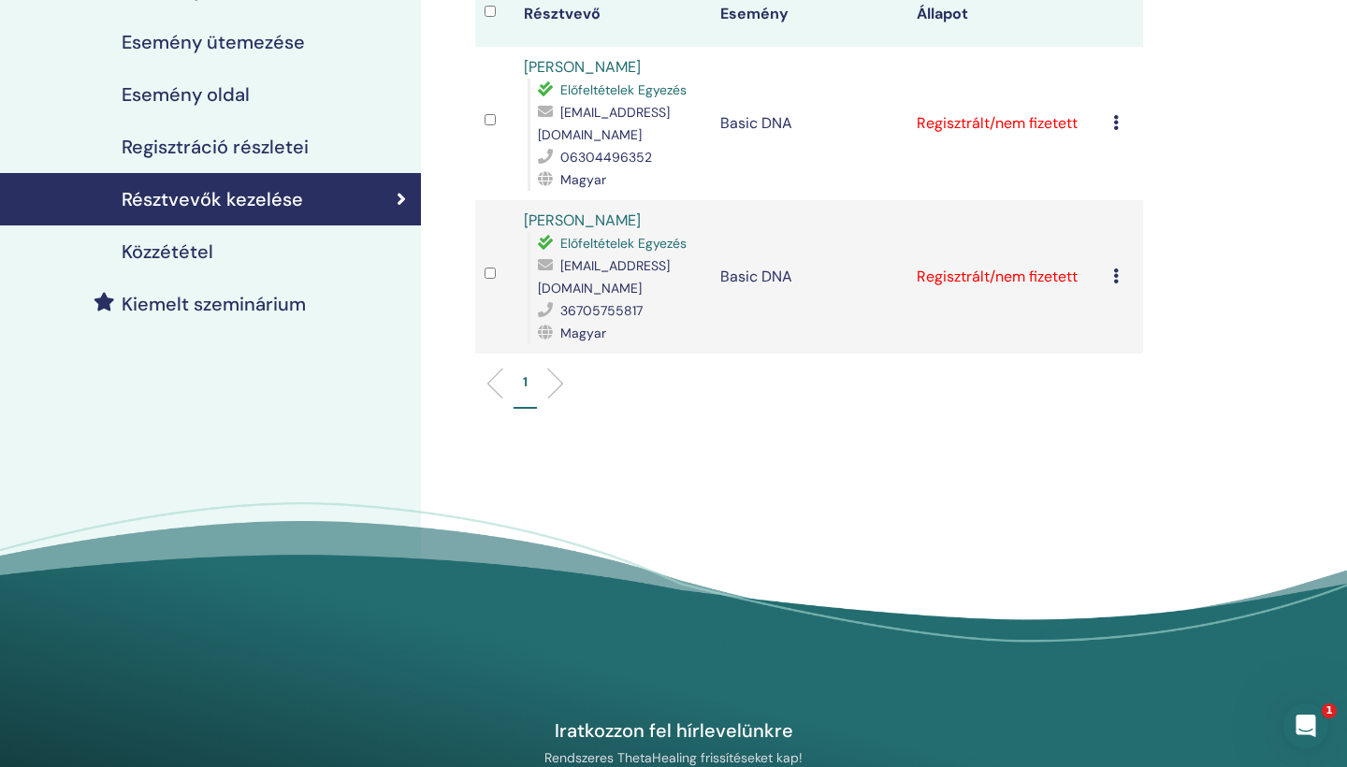
click at [1116, 123] on icon at bounding box center [1116, 122] width 6 height 15
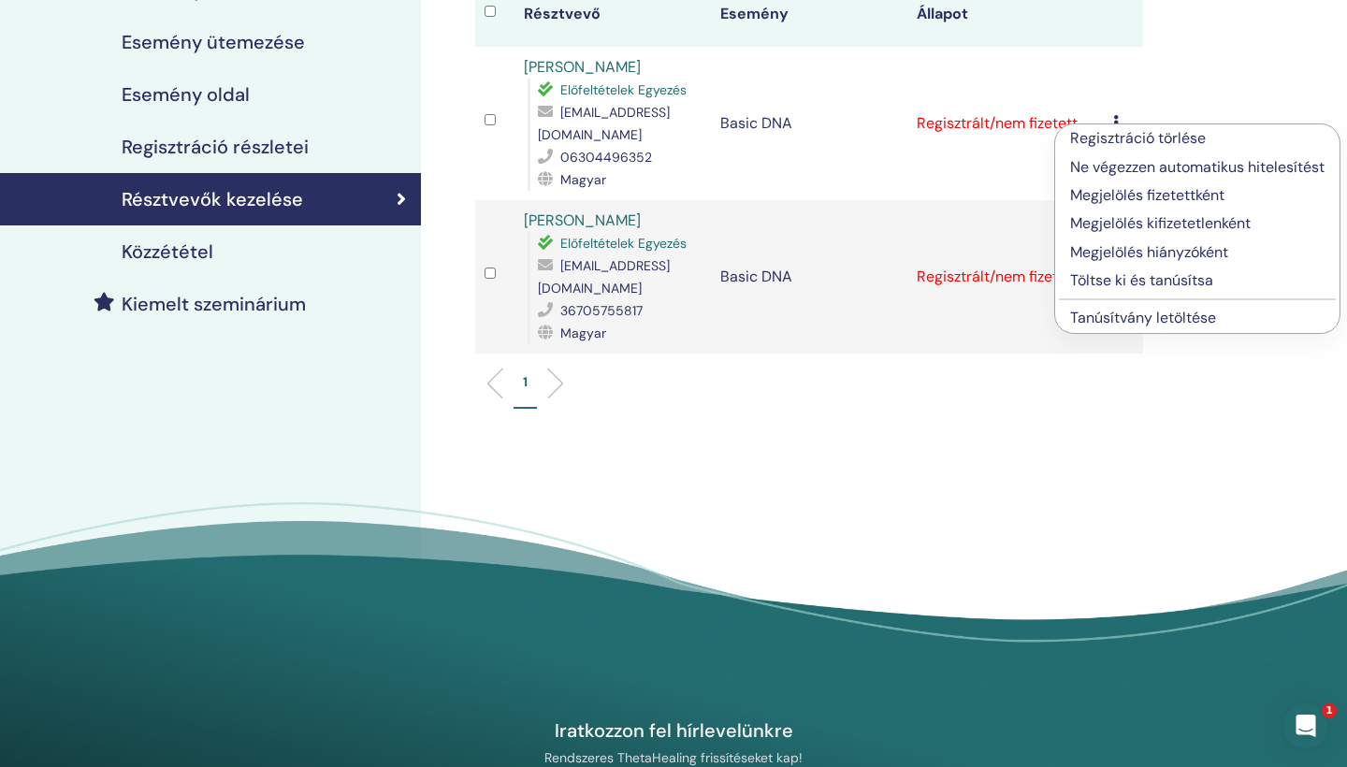
click at [1129, 199] on p "Megjelölés fizetettként" at bounding box center [1197, 195] width 254 height 22
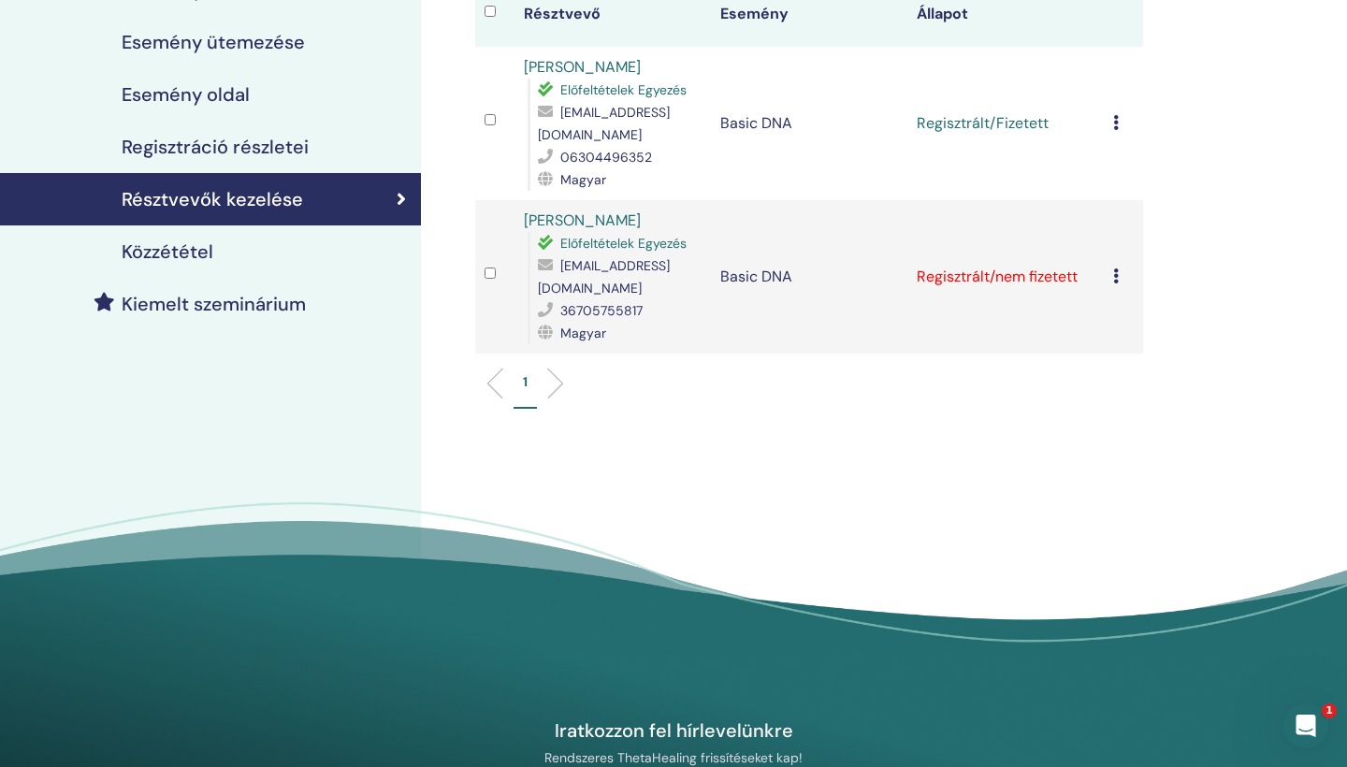
click at [1115, 280] on icon at bounding box center [1116, 275] width 6 height 15
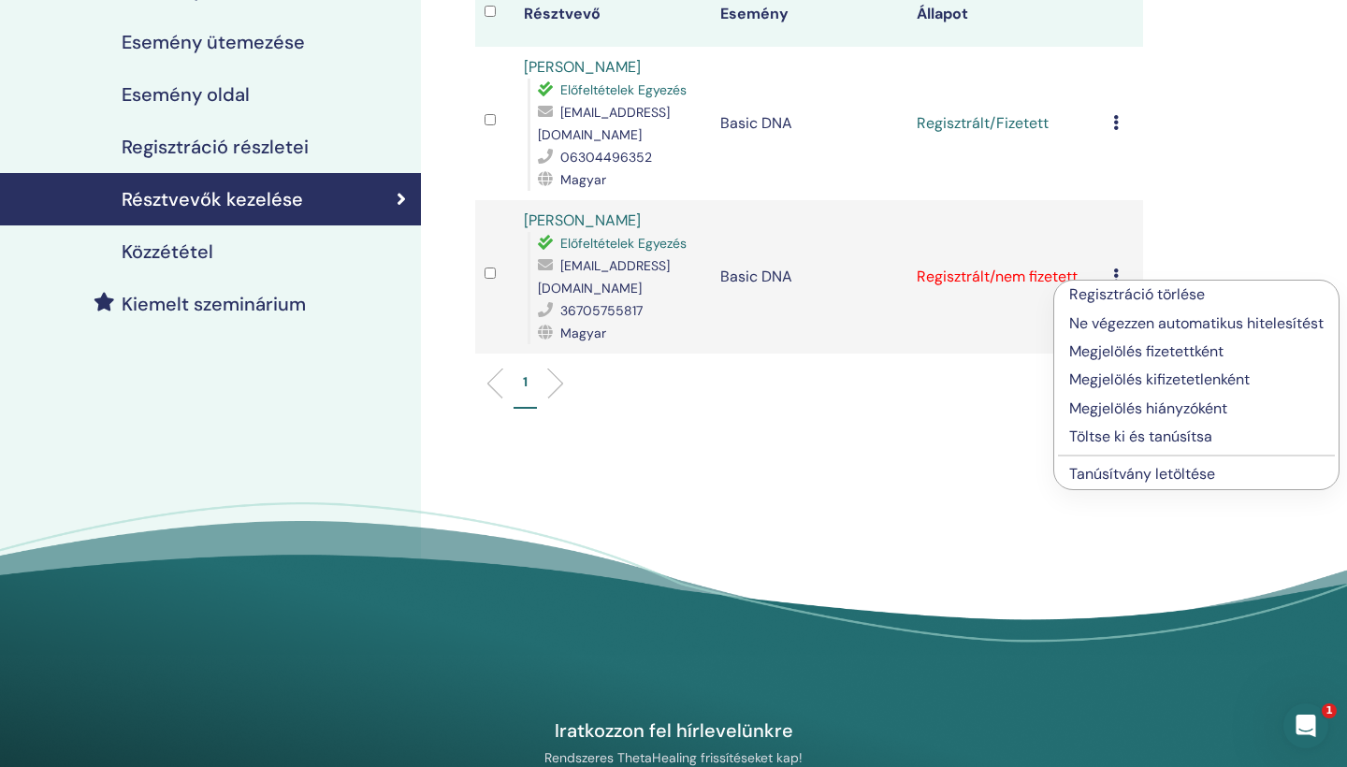
click at [1126, 350] on p "Megjelölés fizetettként" at bounding box center [1196, 351] width 254 height 22
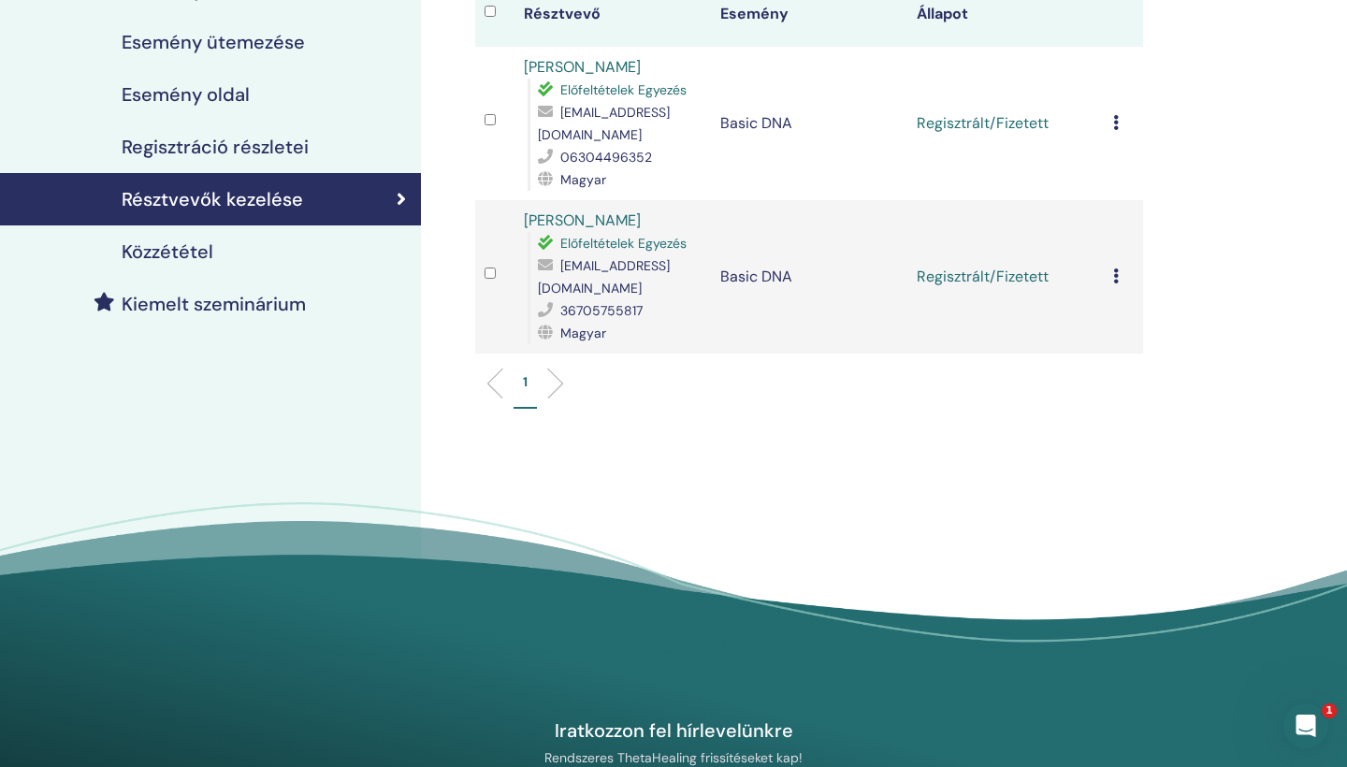
click at [1115, 282] on icon at bounding box center [1116, 275] width 6 height 15
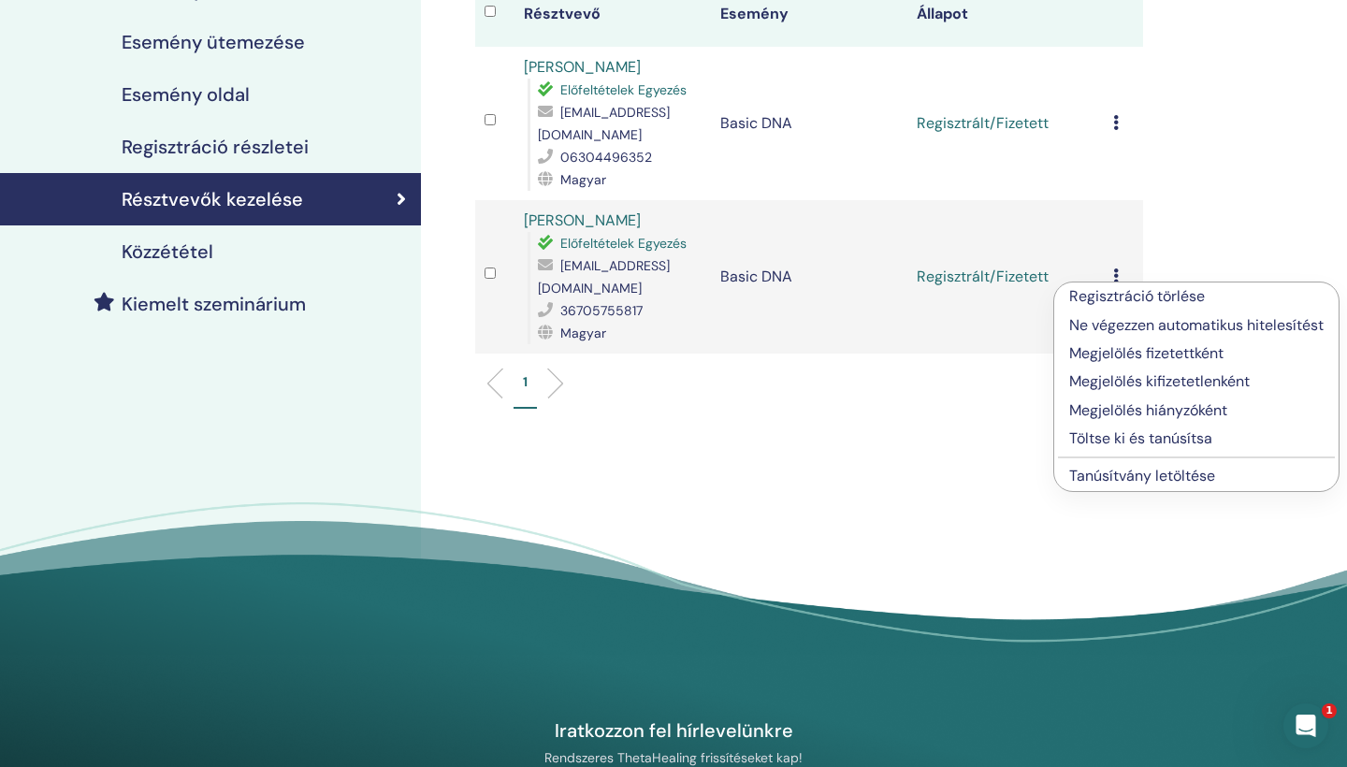
click at [1129, 476] on link "Tanúsítvány letöltése" at bounding box center [1142, 476] width 146 height 20
